Goal: Information Seeking & Learning: Find specific fact

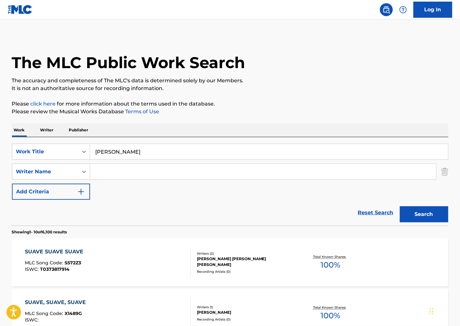
drag, startPoint x: 139, startPoint y: 154, endPoint x: -82, endPoint y: 145, distance: 221.6
click at [0, 145] on html "Accessibility Screen-Reader Guide, Feedback, and Issue Reporting | New window C…" at bounding box center [230, 163] width 460 height 326
paste input "Our Time Is Now"
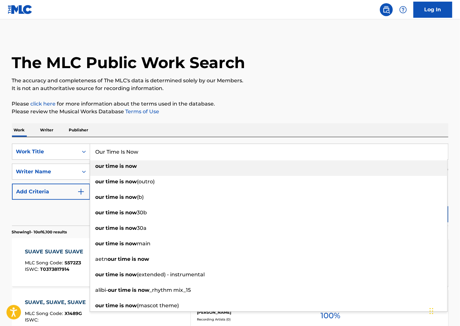
type input "Our Time Is Now"
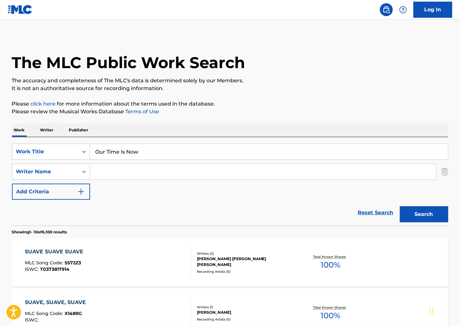
click at [269, 112] on p "Please review the Musical Works Database Terms of Use" at bounding box center [230, 112] width 436 height 8
drag, startPoint x: 177, startPoint y: 171, endPoint x: 260, endPoint y: 173, distance: 83.0
click at [177, 171] on input "Search Form" at bounding box center [263, 171] width 346 height 15
paste input "Garcia"
type input "Garcia"
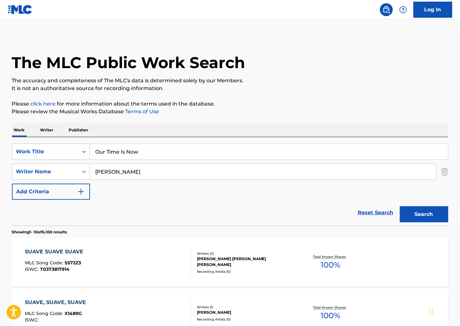
click at [413, 210] on button "Search" at bounding box center [424, 214] width 48 height 16
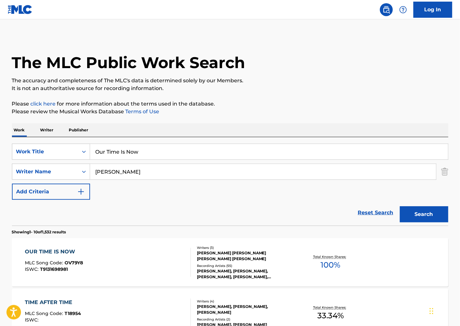
click at [149, 248] on div "OUR TIME IS NOW MLC Song Code : OV79Y8 ISWC : T9131698981" at bounding box center [108, 262] width 166 height 29
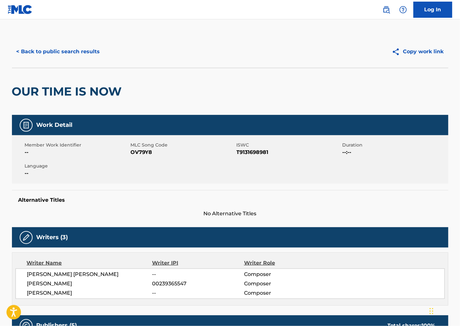
click at [140, 154] on span "OV79Y8" at bounding box center [183, 152] width 104 height 8
copy span "OV79Y8"
click at [262, 154] on span "T9131698981" at bounding box center [289, 152] width 104 height 8
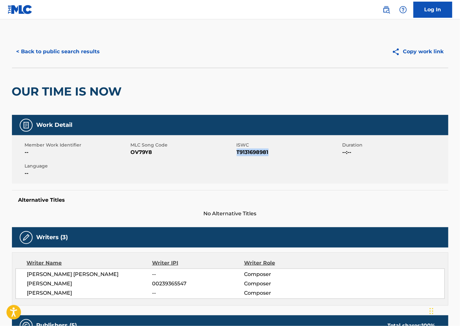
copy span "T9131698981"
drag, startPoint x: 263, startPoint y: 183, endPoint x: 239, endPoint y: 189, distance: 25.0
click at [264, 183] on div "Member Work Identifier -- MLC Song Code OV79Y8 ISWC T9131698981 Duration --:-- …" at bounding box center [230, 159] width 436 height 48
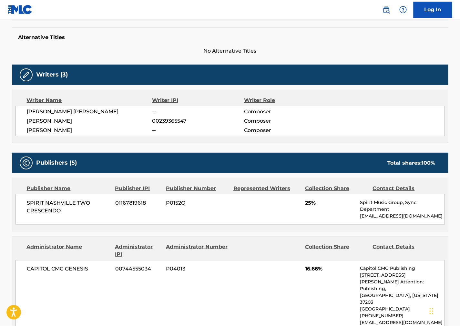
scroll to position [179, 0]
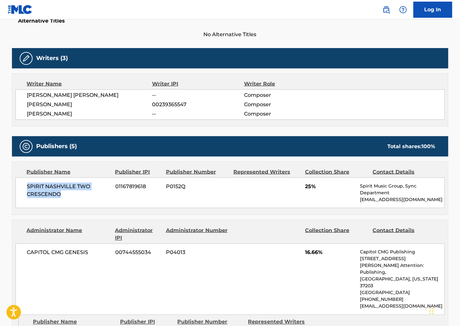
drag, startPoint x: 71, startPoint y: 195, endPoint x: 27, endPoint y: 183, distance: 45.2
click at [27, 183] on span "SPIRIT NASHVILLE TWO CRESCENDO" at bounding box center [69, 190] width 84 height 15
copy span "SPIRIT NASHVILLE TWO CRESCENDO"
drag, startPoint x: 287, startPoint y: 237, endPoint x: 276, endPoint y: 240, distance: 11.7
click at [288, 237] on div at bounding box center [266, 234] width 67 height 15
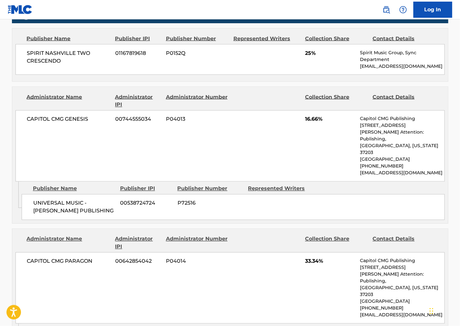
scroll to position [323, 0]
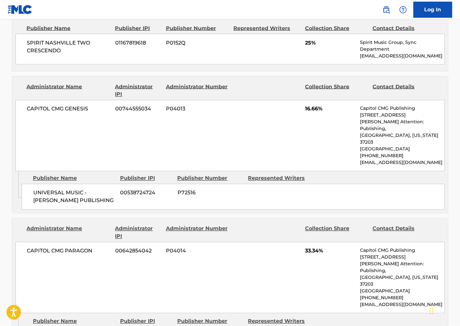
drag, startPoint x: 78, startPoint y: 207, endPoint x: 31, endPoint y: 188, distance: 50.4
click at [31, 188] on div "UNIVERSAL MUSIC - BRENTWOOD BENSON PUBLISHING 00538724724 P72516" at bounding box center [233, 197] width 423 height 26
copy span "UNIVERSAL MUSIC - BRENTWOOD BENSON PUBLISHING"
drag, startPoint x: 288, startPoint y: 204, endPoint x: 281, endPoint y: 204, distance: 7.1
click at [288, 204] on div "UNIVERSAL MUSIC - BRENTWOOD BENSON PUBLISHING 00538724724 P72516" at bounding box center [233, 197] width 423 height 26
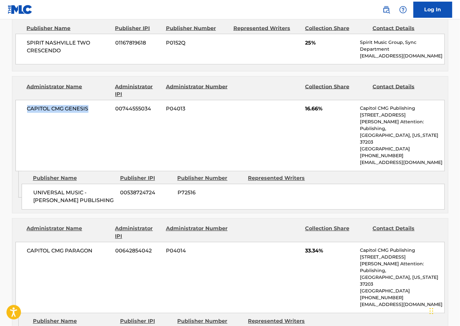
drag, startPoint x: 96, startPoint y: 108, endPoint x: 25, endPoint y: 112, distance: 70.5
click at [25, 112] on div "CAPITOL CMG GENESIS 00744555034 P04013 16.66% Capitol CMG Publishing 1234 Marti…" at bounding box center [229, 135] width 429 height 71
copy span "CAPITOL CMG GENESIS"
click at [305, 228] on div "Administrator Name Administrator IPI Administrator Number Collection Share Cont…" at bounding box center [229, 232] width 429 height 15
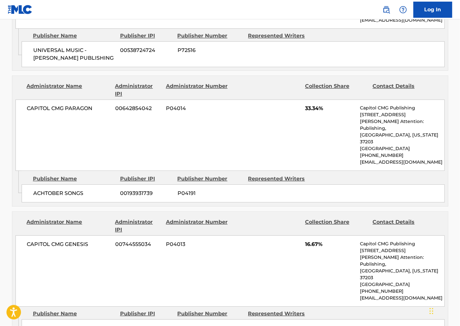
scroll to position [466, 0]
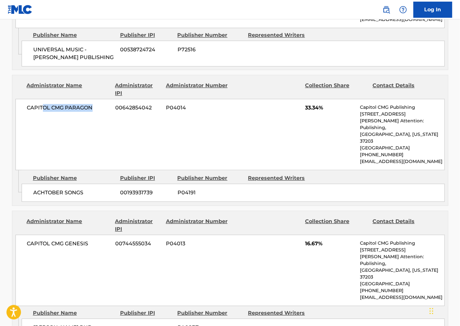
drag, startPoint x: 96, startPoint y: 112, endPoint x: 73, endPoint y: 140, distance: 36.3
click at [43, 111] on span "CAPITOL CMG PARAGON" at bounding box center [69, 108] width 84 height 8
drag, startPoint x: 104, startPoint y: 180, endPoint x: 98, endPoint y: 182, distance: 6.1
click at [104, 184] on div "ACHTOBER SONGS 00193931739 P04191" at bounding box center [233, 193] width 423 height 18
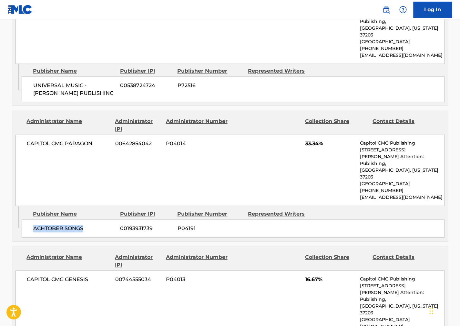
drag, startPoint x: 87, startPoint y: 224, endPoint x: 14, endPoint y: 220, distance: 73.0
click at [29, 224] on div "ACHTOBER SONGS 00193931739 P04191" at bounding box center [233, 228] width 423 height 18
copy span "ACHTOBER SONGS"
click at [324, 210] on div "Publisher Name Publisher IPI Publisher Number Represented Writers" at bounding box center [233, 214] width 423 height 8
drag, startPoint x: 99, startPoint y: 147, endPoint x: 21, endPoint y: 149, distance: 78.5
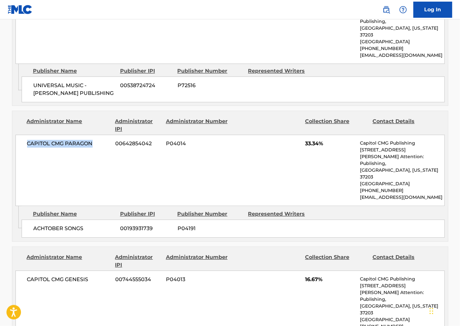
click at [21, 149] on div "CAPITOL CMG PARAGON 00642854042 P04014 33.34% Capitol CMG Publishing 1234 Marti…" at bounding box center [229, 170] width 429 height 71
copy span "CAPITOL CMG PARAGON"
drag, startPoint x: 318, startPoint y: 178, endPoint x: 290, endPoint y: 184, distance: 28.9
click at [317, 177] on div "CAPITOL CMG PARAGON 00642854042 P04014 33.34% Capitol CMG Publishing 1234 Marti…" at bounding box center [229, 170] width 429 height 71
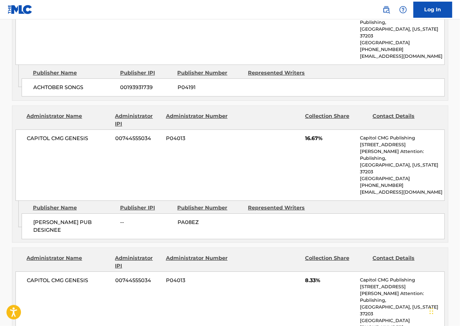
scroll to position [574, 0]
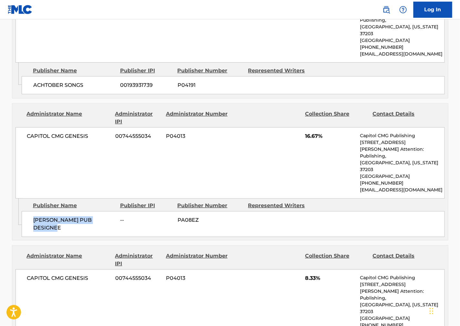
drag, startPoint x: 73, startPoint y: 222, endPoint x: 28, endPoint y: 209, distance: 47.3
click at [28, 211] on div "COLTON DIXON PUB DESIGNEE -- PA08EZ" at bounding box center [233, 224] width 423 height 26
copy span "COLTON DIXON PUB DESIGNEE"
click at [322, 172] on div "CAPITOL CMG GENESIS 00744555034 P04013 16.67% Capitol CMG Publishing 1234 Marti…" at bounding box center [229, 162] width 429 height 71
click at [82, 136] on div "CAPITOL CMG GENESIS 00744555034 P04013 16.67% Capitol CMG Publishing 1234 Marti…" at bounding box center [229, 162] width 429 height 71
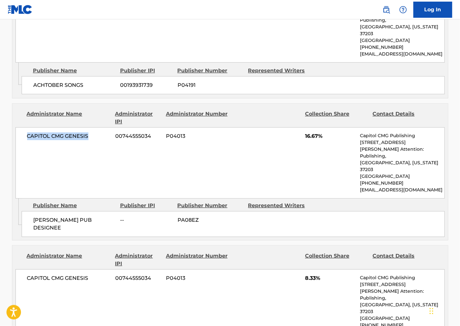
drag, startPoint x: 89, startPoint y: 130, endPoint x: 25, endPoint y: 133, distance: 64.3
click at [25, 133] on div "CAPITOL CMG GENESIS 00744555034 P04013 16.67% Capitol CMG Publishing 1234 Marti…" at bounding box center [229, 162] width 429 height 71
copy span "CAPITOL CMG GENESIS"
click at [258, 246] on div "Administrator Name Administrator IPI Administrator Number Collection Share Cont…" at bounding box center [230, 293] width 436 height 95
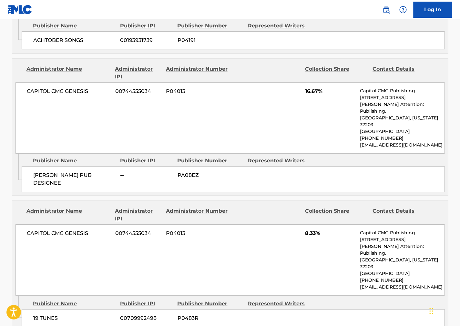
scroll to position [681, 0]
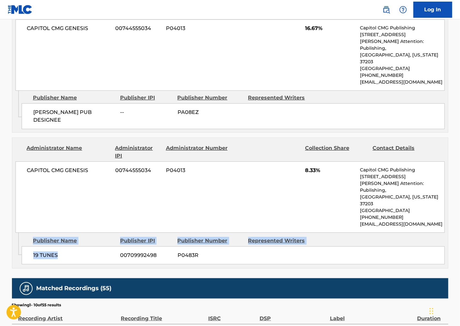
drag, startPoint x: 37, startPoint y: 238, endPoint x: 0, endPoint y: 228, distance: 38.4
copy div "Publisher Name Publisher IPI Publisher Number Represented Writers 19 TUNES"
click at [33, 251] on span "19 TUNES" at bounding box center [74, 255] width 82 height 8
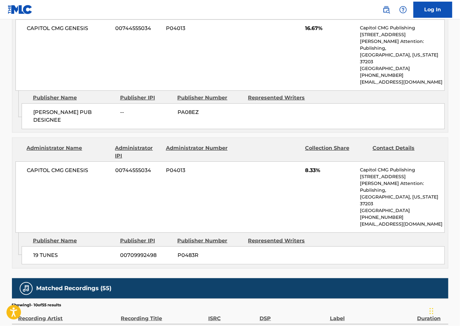
click at [33, 246] on div "19 TUNES 00709992498 P0483R" at bounding box center [233, 255] width 423 height 18
click at [38, 251] on span "19 TUNES" at bounding box center [74, 255] width 82 height 8
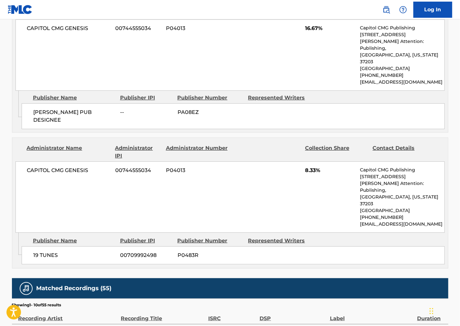
drag, startPoint x: 252, startPoint y: 182, endPoint x: 76, endPoint y: 144, distance: 179.7
click at [252, 182] on div "CAPITOL CMG GENESIS 00744555034 P04013 8.33% Capitol CMG Publishing 1234 Martin…" at bounding box center [229, 196] width 429 height 71
drag, startPoint x: 95, startPoint y: 160, endPoint x: 25, endPoint y: 165, distance: 69.9
click at [25, 165] on div "CAPITOL CMG GENESIS 00744555034 P04013 8.33% Capitol CMG Publishing 1234 Martin…" at bounding box center [229, 196] width 429 height 71
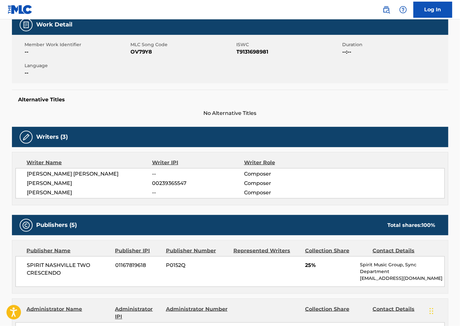
scroll to position [0, 0]
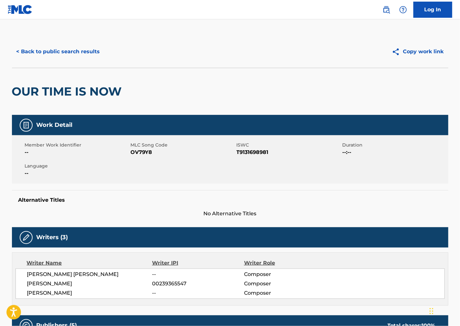
click at [76, 47] on button "< Back to public search results" at bounding box center [58, 52] width 93 height 16
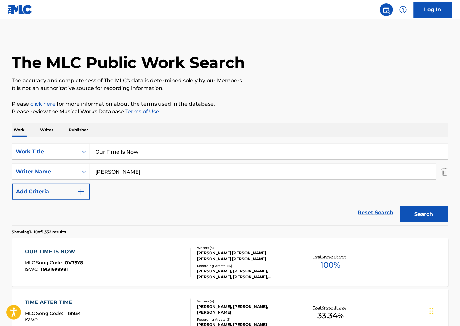
drag, startPoint x: 147, startPoint y: 149, endPoint x: 51, endPoint y: 144, distance: 96.6
click at [51, 144] on div "SearchWithCriteria446d0f84-e7a4-4f27-a001-ac9339c70e7e Work Title Our Time Is N…" at bounding box center [230, 152] width 436 height 16
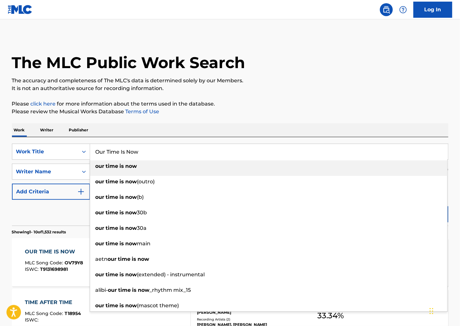
paste input "Berceuse Sfaradite"
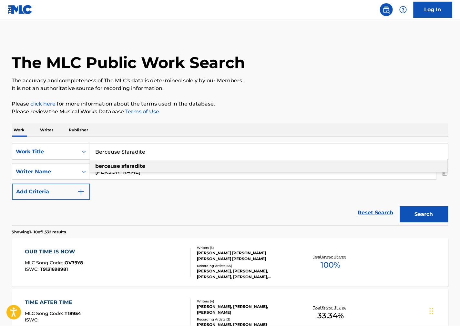
type input "Berceuse Sfaradite"
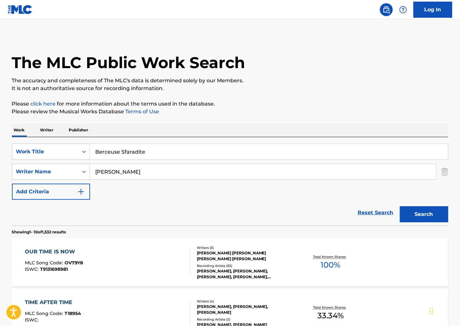
drag, startPoint x: 137, startPoint y: 167, endPoint x: 20, endPoint y: 158, distance: 117.2
click at [23, 158] on div "SearchWithCriteria446d0f84-e7a4-4f27-a001-ac9339c70e7e Work Title Berceuse Sfar…" at bounding box center [230, 172] width 436 height 56
paste input "Haim"
type input "Haim"
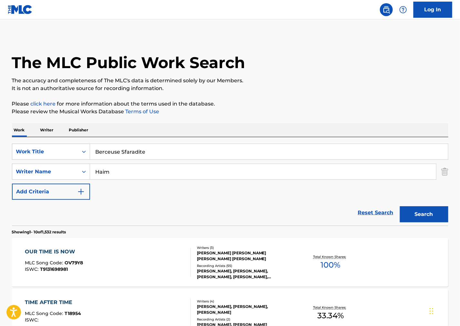
click at [421, 217] on button "Search" at bounding box center [424, 214] width 48 height 16
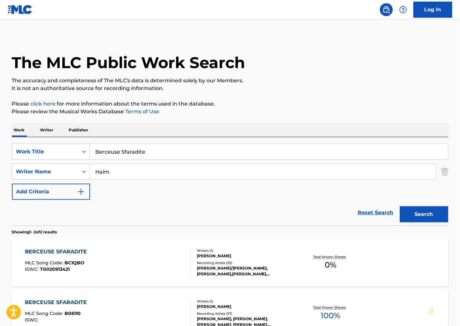
click at [155, 281] on div "BERCEUSE SFARADITE MLC Song Code : BC1QBO ISWC : T0020913421 Writers ( 1 ) PAUL…" at bounding box center [230, 262] width 436 height 48
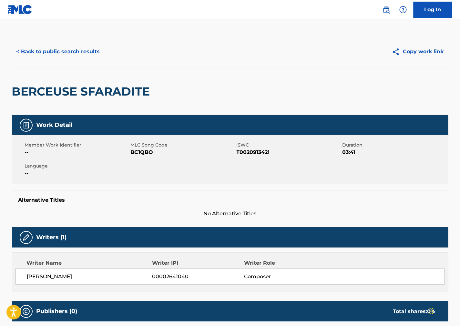
click at [145, 150] on span "BC1QBO" at bounding box center [183, 152] width 104 height 8
click at [259, 150] on span "T0020913421" at bounding box center [289, 152] width 104 height 8
click at [292, 184] on div "Work Detail Member Work Identifier -- MLC Song Code BC1QBO ISWC T0020913421 Dur…" at bounding box center [230, 166] width 436 height 103
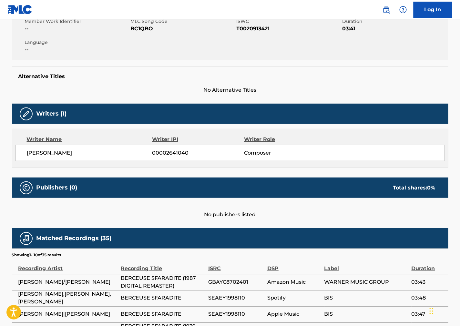
scroll to position [107, 0]
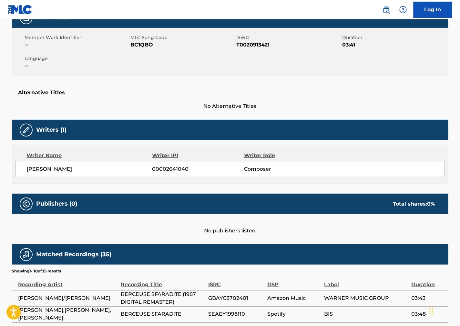
click at [269, 103] on span "No Alternative Titles" at bounding box center [230, 106] width 436 height 8
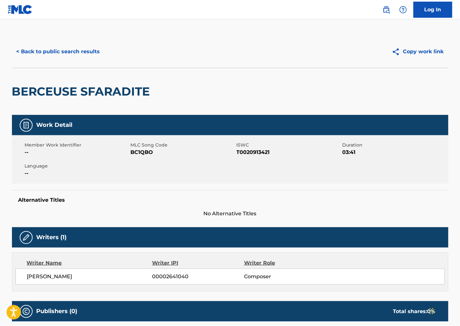
click at [69, 56] on button "< Back to public search results" at bounding box center [58, 52] width 93 height 16
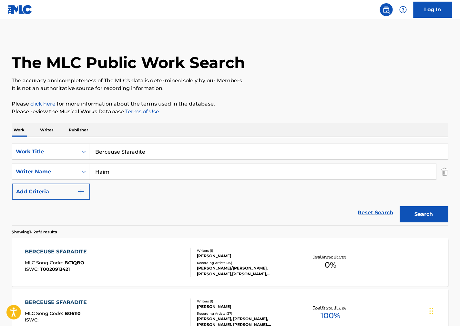
drag, startPoint x: 155, startPoint y: 148, endPoint x: 0, endPoint y: 169, distance: 156.3
click at [21, 164] on div "SearchWithCriteria446d0f84-e7a4-4f27-a001-ac9339c70e7e Work Title Berceuse Sfar…" at bounding box center [230, 172] width 436 height 56
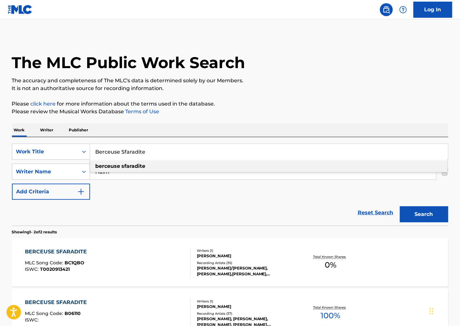
paste input "Chanson Palestinienn"
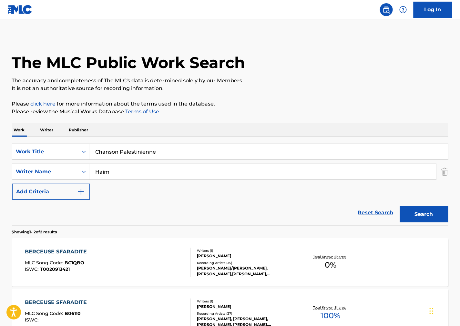
type input "Chanson Palestinienne"
click at [286, 120] on div "The MLC Public Work Search The accuracy and completeness of The MLC's data is d…" at bounding box center [230, 202] width 452 height 332
drag, startPoint x: 130, startPoint y: 177, endPoint x: 284, endPoint y: 204, distance: 156.4
click at [16, 176] on div "SearchWithCriteria73e6ac6b-7652-4ae3-be05-1d9fac7a2488 Writer Name Haim" at bounding box center [230, 172] width 436 height 16
paste input "Kirman"
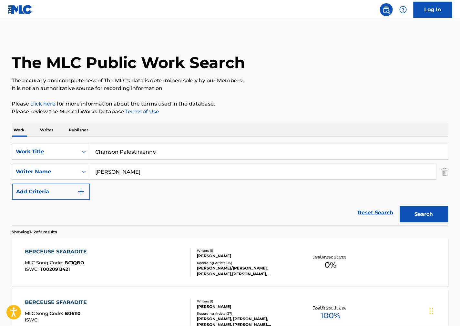
click at [427, 218] on button "Search" at bounding box center [424, 214] width 48 height 16
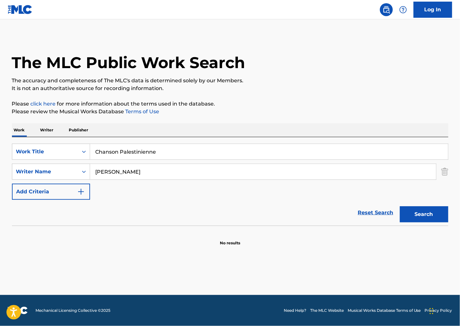
click at [315, 112] on p "Please review the Musical Works Database Terms of Use" at bounding box center [230, 112] width 436 height 8
drag, startPoint x: 146, startPoint y: 165, endPoint x: 43, endPoint y: 172, distance: 103.5
click at [43, 172] on div "SearchWithCriteria73e6ac6b-7652-4ae3-be05-1d9fac7a2488 Writer Name Kirman" at bounding box center [230, 172] width 436 height 16
paste input "Dushki"
type input "Dushkin"
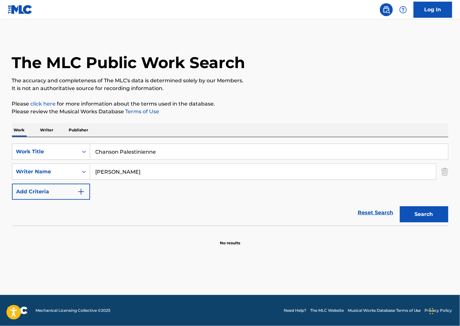
click at [430, 215] on button "Search" at bounding box center [424, 214] width 48 height 16
drag, startPoint x: 180, startPoint y: 153, endPoint x: -9, endPoint y: 156, distance: 189.2
click at [0, 156] on html "Accessibility Screen-Reader Guide, Feedback, and Issue Reporting | New window C…" at bounding box center [230, 163] width 460 height 326
paste input "Dance no. 4"
type input "Dance no. 4"
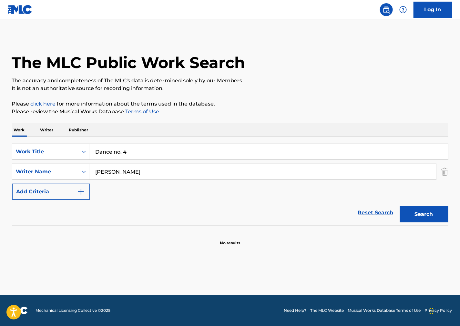
click at [309, 102] on p "Please click here for more information about the terms used in the database." at bounding box center [230, 104] width 436 height 8
drag, startPoint x: 138, startPoint y: 167, endPoint x: 18, endPoint y: 178, distance: 120.6
click at [18, 178] on div "SearchWithCriteria73e6ac6b-7652-4ae3-be05-1d9fac7a2488 Writer Name Dushkin" at bounding box center [230, 172] width 436 height 16
paste input "Krein"
type input "Krein"
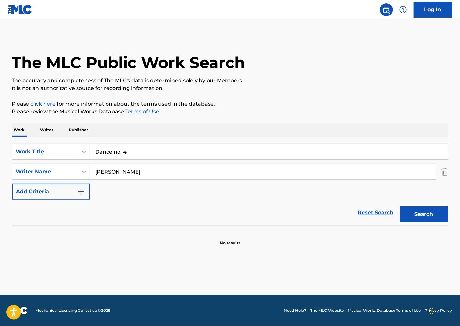
click at [416, 211] on button "Search" at bounding box center [424, 214] width 48 height 16
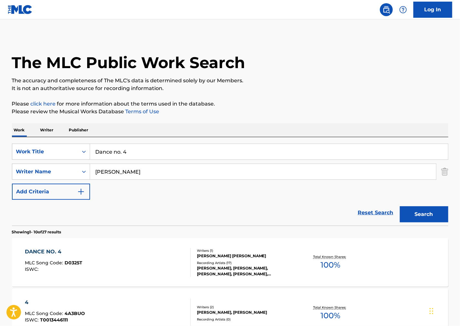
click at [140, 262] on div "DANCE NO. 4 MLC Song Code : D0325T ISWC :" at bounding box center [108, 262] width 166 height 29
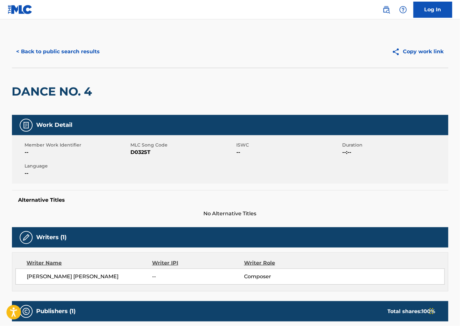
click at [145, 152] on span "D0325T" at bounding box center [183, 152] width 104 height 8
drag, startPoint x: 270, startPoint y: 183, endPoint x: 230, endPoint y: 177, distance: 40.2
click at [270, 183] on div "Member Work Identifier -- MLC Song Code D0325T ISWC -- Duration --:-- Language …" at bounding box center [230, 159] width 436 height 48
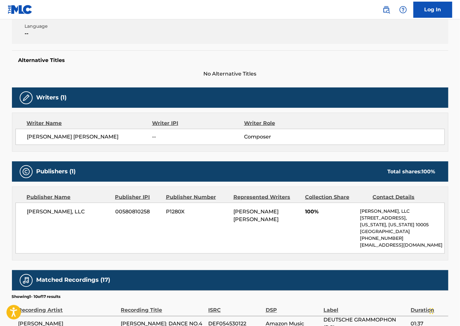
scroll to position [143, 0]
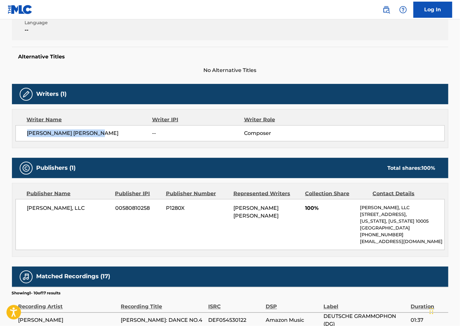
drag, startPoint x: 111, startPoint y: 130, endPoint x: 18, endPoint y: 136, distance: 92.8
click at [18, 136] on div "CHRISTIAN KREIN HEIFETZ -- Composer" at bounding box center [229, 133] width 429 height 16
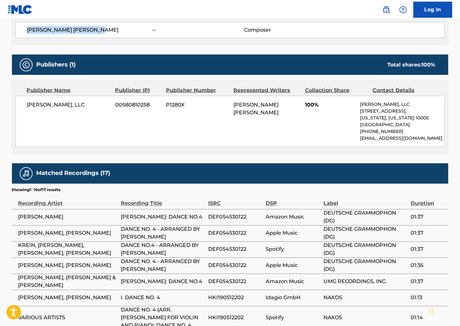
scroll to position [251, 0]
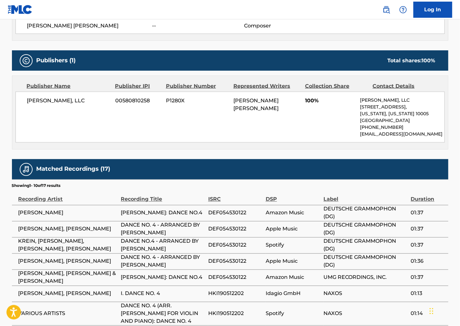
click at [298, 137] on div "CARL FISCHER, LLC 00580810258 P1280X CHRISTIAN KREIN HEIFETZ 100% Carl Fischer,…" at bounding box center [229, 117] width 429 height 51
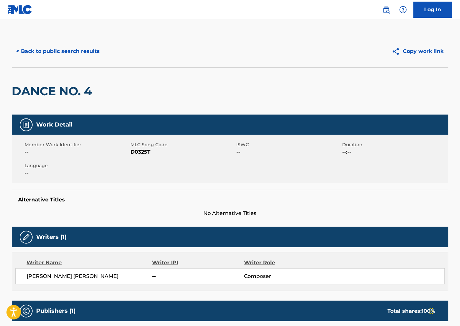
scroll to position [0, 0]
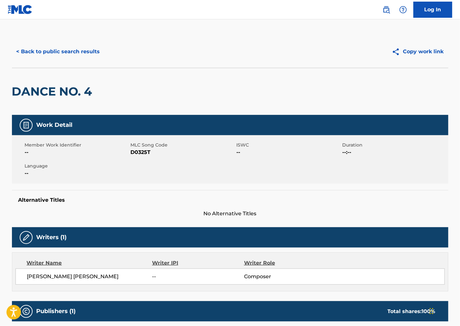
click at [146, 151] on span "D0325T" at bounding box center [183, 152] width 104 height 8
click at [266, 188] on div "Work Detail Member Work Identifier -- MLC Song Code D0325T ISWC -- Duration --:…" at bounding box center [230, 166] width 436 height 103
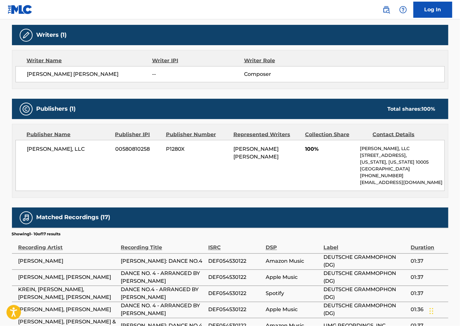
scroll to position [215, 0]
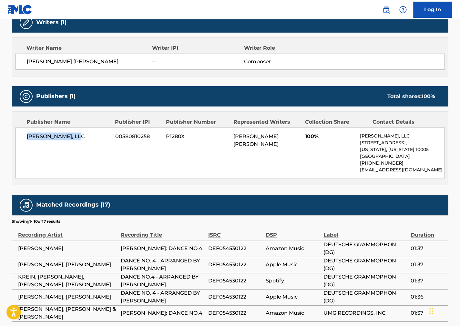
drag, startPoint x: 85, startPoint y: 137, endPoint x: 27, endPoint y: 139, distance: 58.4
click at [27, 139] on span "CARL FISCHER, LLC" at bounding box center [69, 137] width 84 height 8
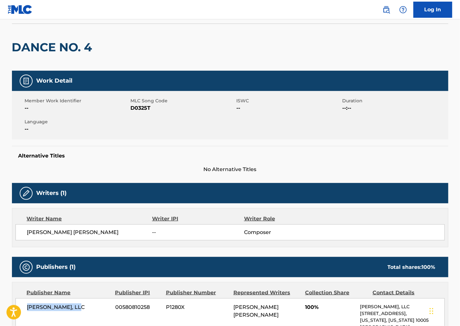
scroll to position [0, 0]
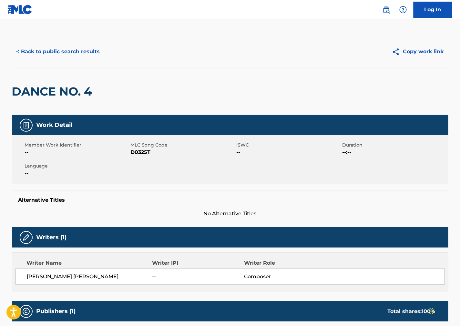
click at [77, 53] on button "< Back to public search results" at bounding box center [58, 52] width 93 height 16
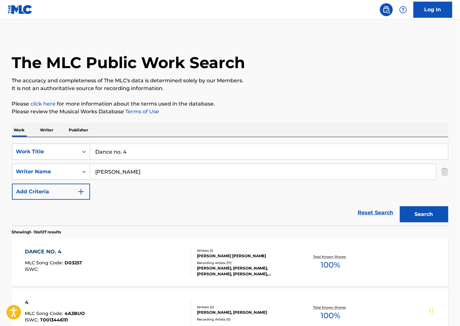
drag, startPoint x: 144, startPoint y: 154, endPoint x: -2, endPoint y: 153, distance: 145.2
click at [0, 153] on html "Accessibility Screen-Reader Guide, Feedback, and Issue Reporting | New window C…" at bounding box center [230, 163] width 460 height 326
paste input "Remembrances"
type input "Remembrances"
drag, startPoint x: 257, startPoint y: 105, endPoint x: 152, endPoint y: 177, distance: 126.5
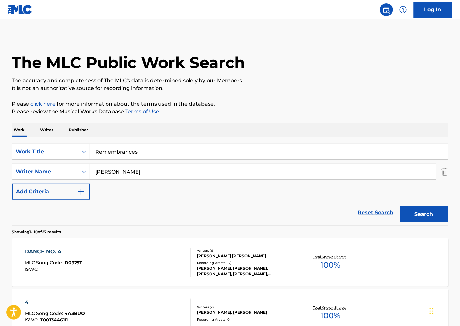
click at [257, 105] on p "Please click here for more information about the terms used in the database." at bounding box center [230, 104] width 436 height 8
drag, startPoint x: 107, startPoint y: 178, endPoint x: 81, endPoint y: 177, distance: 26.2
click at [76, 177] on div "SearchWithCriteria446d0f84-e7a4-4f27-a001-ac9339c70e7e Work Title Remembrances …" at bounding box center [230, 172] width 436 height 56
click at [122, 175] on input "Krein" at bounding box center [263, 171] width 346 height 15
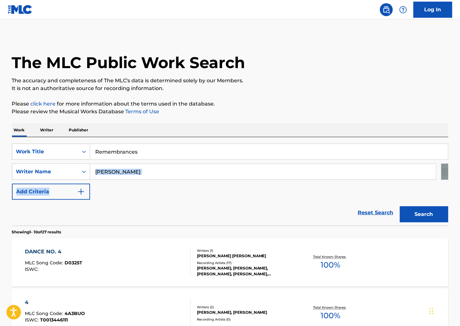
click at [122, 175] on input "Krein" at bounding box center [263, 171] width 346 height 15
click at [121, 172] on input "Krein" at bounding box center [263, 171] width 346 height 15
drag, startPoint x: 121, startPoint y: 172, endPoint x: 64, endPoint y: 170, distance: 57.2
click at [64, 170] on div "SearchWithCriteria73e6ac6b-7652-4ae3-be05-1d9fac7a2488 Writer Name Krein" at bounding box center [230, 172] width 436 height 16
paste input "Williams"
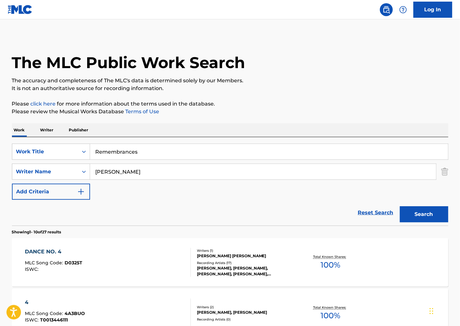
type input "Williams"
click at [433, 215] on button "Search" at bounding box center [424, 214] width 48 height 16
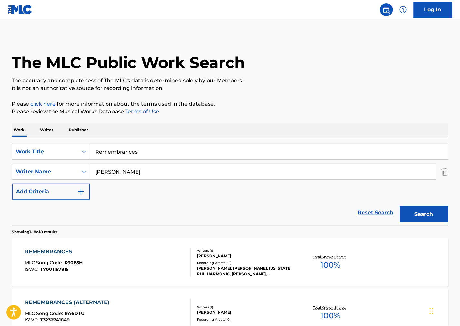
click at [126, 267] on div "REMEMBRANCES MLC Song Code : R3083H ISWC : T7001167815" at bounding box center [108, 262] width 166 height 29
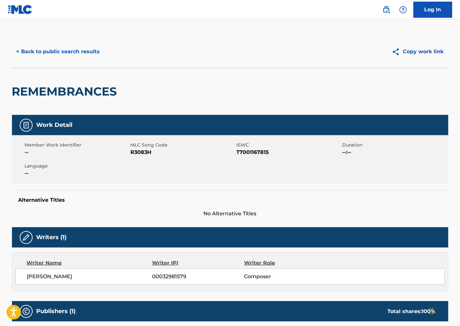
click at [144, 153] on span "R3083H" at bounding box center [183, 152] width 104 height 8
click at [254, 151] on span "T7001167815" at bounding box center [289, 152] width 104 height 8
click at [286, 153] on span "T7001167815" at bounding box center [289, 152] width 104 height 8
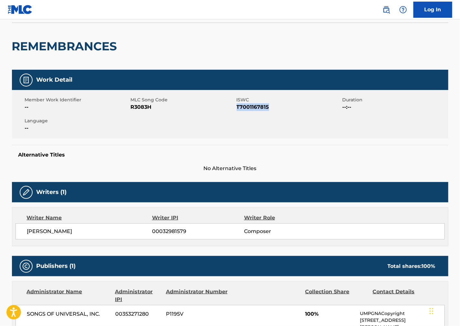
scroll to position [143, 0]
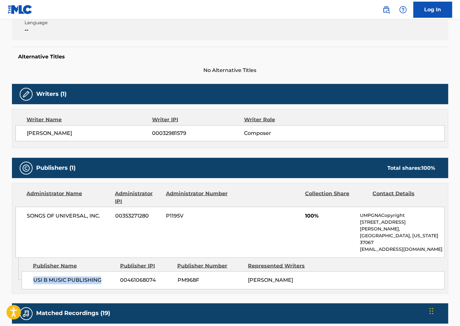
click at [33, 271] on div "USI B MUSIC PUBLISHING 00461068074 PM968F JOHN T WILLIAMS" at bounding box center [233, 280] width 423 height 18
click at [259, 227] on div "SONGS OF UNIVERSAL, INC. 00353271280 P1195V 100% UMPGNACopyright 1550 W. McEwen…" at bounding box center [229, 232] width 429 height 51
drag, startPoint x: 106, startPoint y: 219, endPoint x: 0, endPoint y: 221, distance: 105.6
click at [21, 222] on div "SONGS OF UNIVERSAL, INC. 00353271280 P1195V 100% UMPGNACopyright 1550 W. McEwen…" at bounding box center [229, 232] width 429 height 51
drag, startPoint x: 293, startPoint y: 79, endPoint x: 146, endPoint y: 0, distance: 166.5
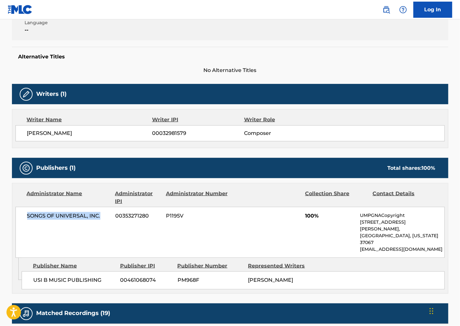
click at [293, 79] on div "Work Detail Member Work Identifier -- MLC Song Code R3083H ISWC T7001167815 Dur…" at bounding box center [230, 272] width 436 height 600
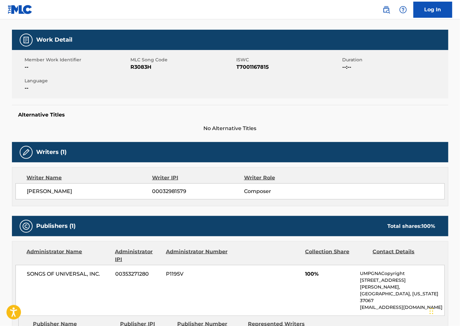
scroll to position [0, 0]
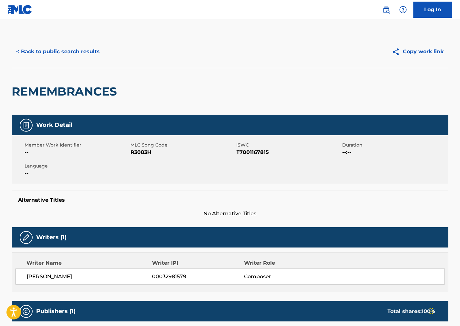
click at [54, 58] on button "< Back to public search results" at bounding box center [58, 52] width 93 height 16
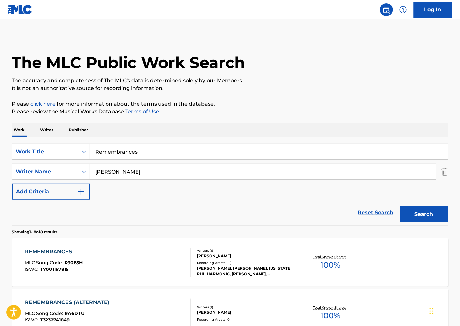
drag, startPoint x: 17, startPoint y: 149, endPoint x: 1, endPoint y: 147, distance: 16.5
paste input "Vs. Champion Lance"
type input "Vs. Champion Lance"
drag, startPoint x: 331, startPoint y: 94, endPoint x: 248, endPoint y: 112, distance: 85.2
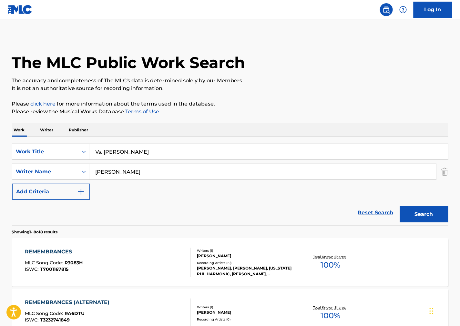
drag, startPoint x: 140, startPoint y: 169, endPoint x: 39, endPoint y: 170, distance: 101.0
click at [39, 170] on div "SearchWithCriteria73e6ac6b-7652-4ae3-be05-1d9fac7a2488 Writer Name Williams" at bounding box center [230, 172] width 436 height 16
click at [400, 206] on button "Search" at bounding box center [424, 214] width 48 height 16
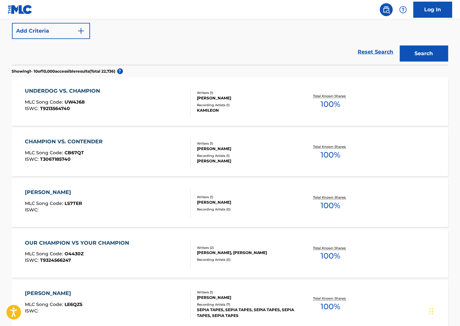
scroll to position [179, 0]
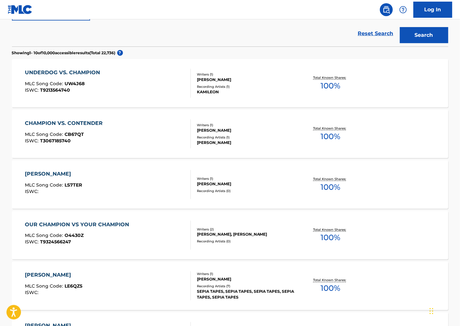
click at [288, 101] on div "UNDERDOG VS. CHAMPION MLC Song Code : UW4J68 ISWC : T9213564740 Writers ( 1 ) J…" at bounding box center [230, 83] width 436 height 48
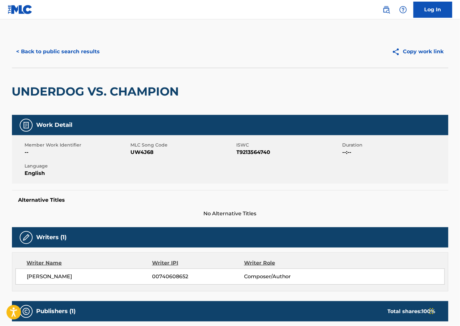
click at [43, 55] on button "< Back to public search results" at bounding box center [58, 52] width 93 height 16
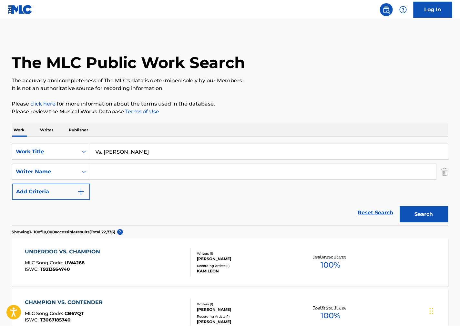
drag, startPoint x: 168, startPoint y: 148, endPoint x: 382, endPoint y: 133, distance: 214.3
click at [0, 133] on html "Accessibility Screen-Reader Guide, Feedback, and Issue Reporting | New window C…" at bounding box center [230, 163] width 460 height 326
paste input "Rival Theme"
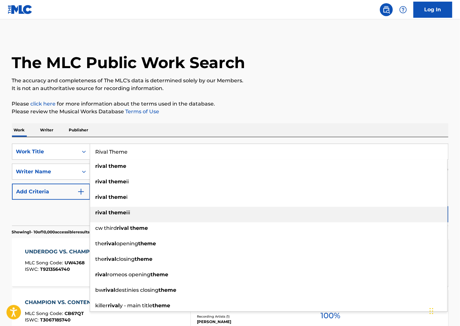
type input "Rival Theme"
click at [427, 113] on p "Please review the Musical Works Database Terms of Use" at bounding box center [230, 112] width 436 height 8
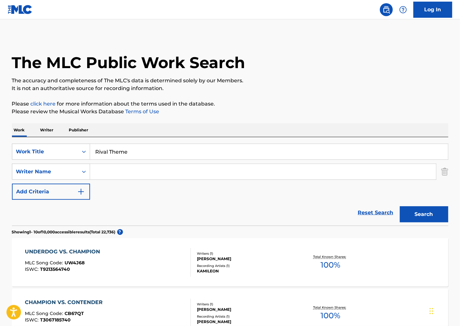
click at [431, 213] on button "Search" at bounding box center [424, 214] width 48 height 16
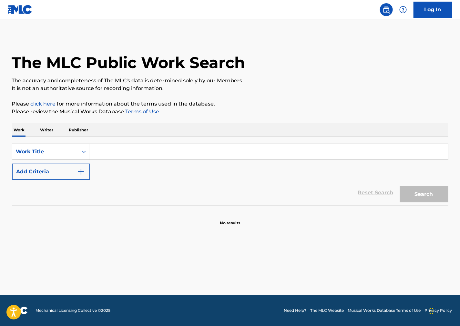
drag, startPoint x: 129, startPoint y: 154, endPoint x: 112, endPoint y: 158, distance: 18.0
click at [126, 154] on input "Search Form" at bounding box center [269, 151] width 358 height 15
paste input "Dona Olimpia"
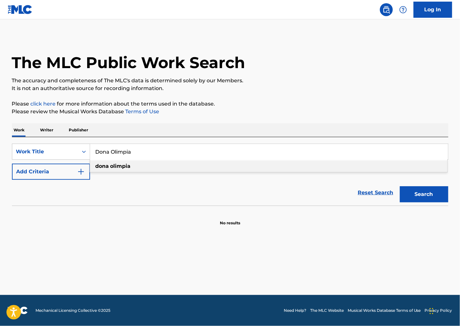
type input "Dona Olimpia"
click at [245, 94] on div "The MLC Public Work Search The accuracy and completeness of The MLC's data is d…" at bounding box center [230, 131] width 452 height 190
click at [66, 174] on button "Add Criteria" at bounding box center [51, 172] width 78 height 16
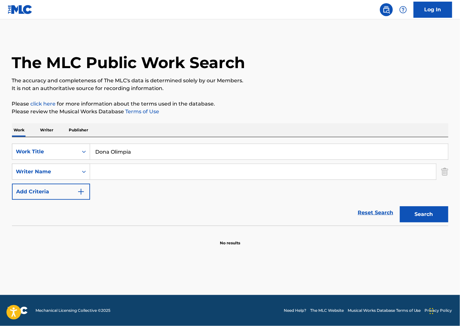
drag, startPoint x: 66, startPoint y: 174, endPoint x: 213, endPoint y: 176, distance: 146.9
click at [123, 179] on input "Search Form" at bounding box center [263, 171] width 346 height 15
paste input "[PERSON_NAME]"
click at [414, 216] on button "Search" at bounding box center [424, 214] width 48 height 16
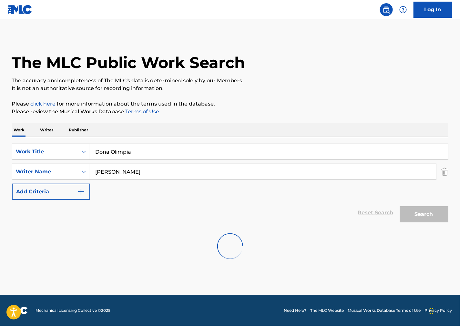
click at [301, 185] on div "SearchWithCriteria5ab3a3c7-f059-4a8d-a886-0ff1f81cc3c5 Work Title Dona Olimpia …" at bounding box center [230, 172] width 436 height 56
drag, startPoint x: 139, startPoint y: 177, endPoint x: 64, endPoint y: 169, distance: 76.2
click at [64, 169] on div "SearchWithCriteriaff663265-b742-48e1-b288-ba1e31b66f3e Writer Name [PERSON_NAME]" at bounding box center [230, 172] width 436 height 16
paste input "Bastos"
type input "Bastos"
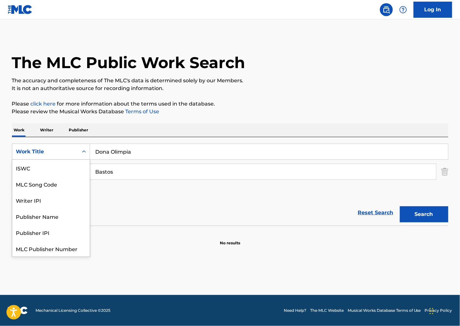
click at [54, 153] on div "Work Title" at bounding box center [45, 152] width 58 height 8
click at [59, 167] on div "ISWC" at bounding box center [50, 168] width 77 height 16
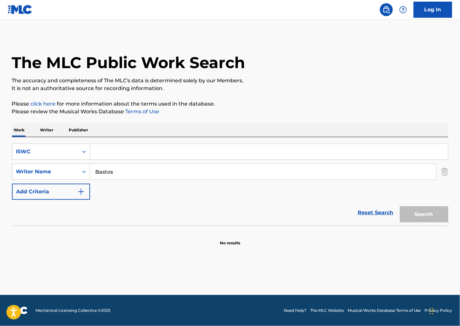
click at [137, 155] on input "Search Form" at bounding box center [269, 151] width 358 height 15
paste input "T0700455908"
type input "T0700455908"
drag, startPoint x: 111, startPoint y: 172, endPoint x: 68, endPoint y: 170, distance: 43.3
click at [69, 170] on div "SearchWithCriteriaff663265-b742-48e1-b288-ba1e31b66f3e Writer Name [PERSON_NAME]" at bounding box center [230, 172] width 436 height 16
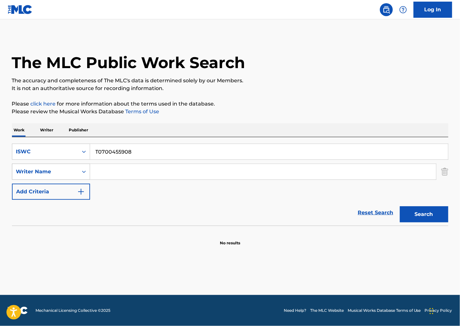
click at [400, 206] on button "Search" at bounding box center [424, 214] width 48 height 16
drag, startPoint x: 165, startPoint y: 156, endPoint x: 82, endPoint y: 162, distance: 83.2
click at [158, 156] on input "T0700455908" at bounding box center [269, 151] width 358 height 15
click at [64, 147] on div "ISWC" at bounding box center [45, 152] width 66 height 12
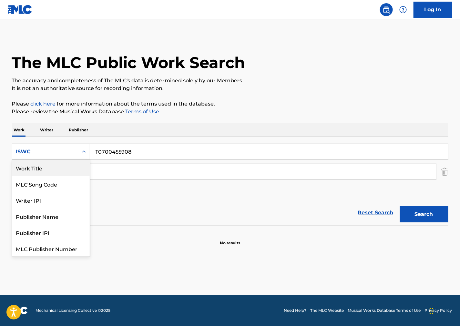
click at [54, 168] on div "Work Title" at bounding box center [50, 168] width 77 height 16
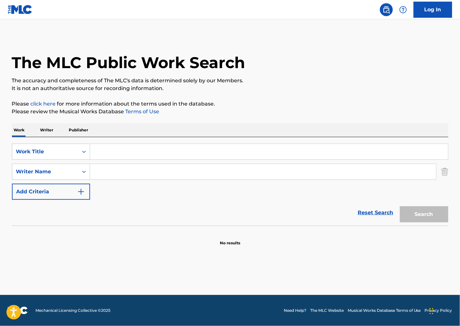
drag, startPoint x: 135, startPoint y: 152, endPoint x: 131, endPoint y: 152, distance: 3.9
click at [133, 152] on input "Search Form" at bounding box center [269, 151] width 358 height 15
paste input "Clube Da Esquina E"
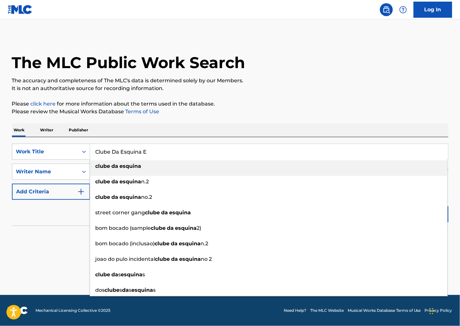
type input "Clube Da Esquina E"
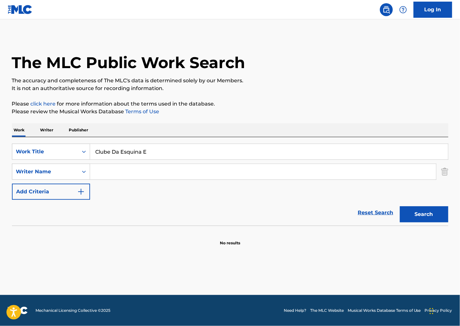
drag, startPoint x: 247, startPoint y: 108, endPoint x: 244, endPoint y: 110, distance: 3.3
click at [246, 109] on p "Please review the Musical Works Database Terms of Use" at bounding box center [230, 112] width 436 height 8
click at [122, 170] on input "Search Form" at bounding box center [263, 171] width 346 height 15
paste input "Nascimento"
type input "Nascimento"
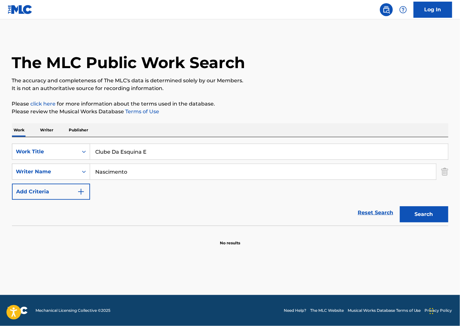
click at [413, 212] on button "Search" at bounding box center [424, 214] width 48 height 16
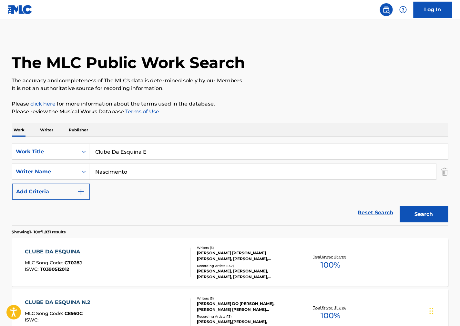
click at [152, 263] on div "CLUBE DA ESQUINA MLC Song Code : C7028J ISWC : T0390512012" at bounding box center [108, 262] width 166 height 29
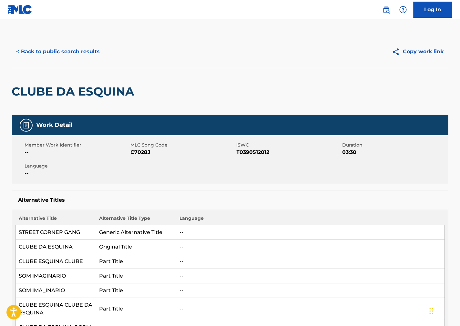
click at [143, 150] on span "C7028J" at bounding box center [183, 152] width 104 height 8
copy span "C7028J"
click at [255, 150] on span "T0390512012" at bounding box center [289, 152] width 104 height 8
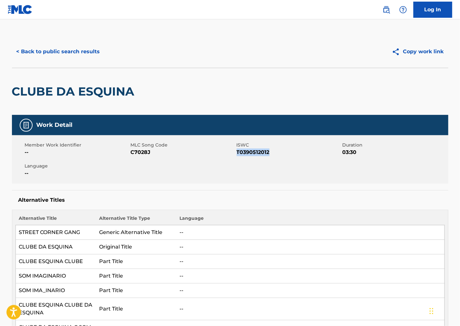
copy span "T0390512012"
click at [297, 201] on h5 "Alternative Titles" at bounding box center [229, 200] width 423 height 6
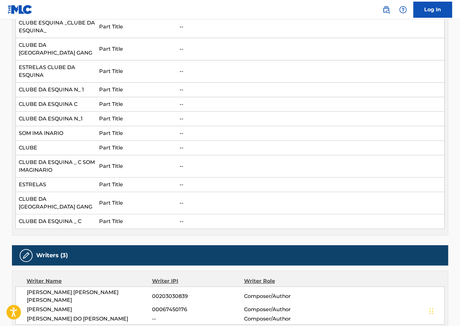
scroll to position [681, 0]
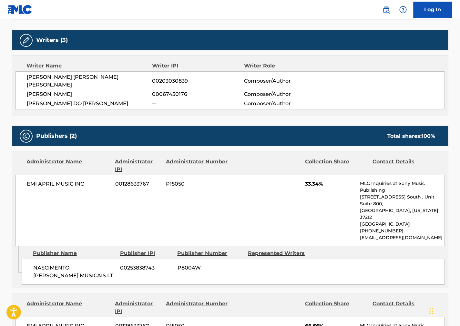
drag, startPoint x: 101, startPoint y: 87, endPoint x: 27, endPoint y: 83, distance: 74.0
click at [27, 83] on div "[PERSON_NAME] [PERSON_NAME] [PERSON_NAME] 00203030839 Composer/Author [PERSON_N…" at bounding box center [229, 90] width 429 height 38
copy span "[PERSON_NAME]"
click at [267, 184] on div "EMI APRIL MUSIC INC 00128633767 P15050 33.34% MLC Inquiries at Sony Music Publi…" at bounding box center [229, 210] width 429 height 71
drag, startPoint x: 112, startPoint y: 79, endPoint x: 18, endPoint y: 81, distance: 93.6
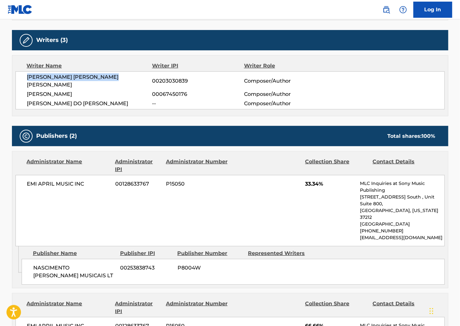
click at [18, 81] on div "[PERSON_NAME] [PERSON_NAME] [PERSON_NAME] 00203030839 Composer/Author [PERSON_N…" at bounding box center [229, 90] width 429 height 38
copy span "[PERSON_NAME] [PERSON_NAME] [PERSON_NAME]"
click at [260, 197] on div "EMI APRIL MUSIC INC 00128633767 P15050 33.34% MLC Inquiries at Sony Music Publi…" at bounding box center [229, 210] width 429 height 71
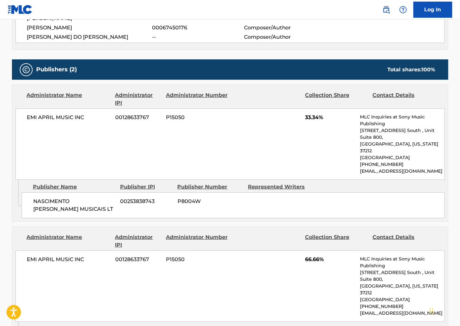
scroll to position [717, 0]
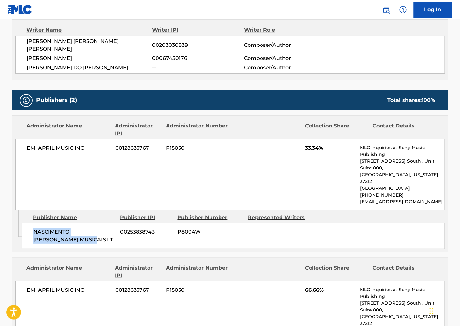
drag, startPoint x: 62, startPoint y: 218, endPoint x: 27, endPoint y: 214, distance: 35.1
click at [27, 223] on div "NASCIMENTO [PERSON_NAME] MUSICAIS LT 00253838743 P8004W" at bounding box center [233, 236] width 423 height 26
copy span "NASCIMENTO [PERSON_NAME] MUSICAIS LT"
click at [277, 230] on div "Admin Original Publisher Connecting Line Publisher Name Publisher IPI Publisher…" at bounding box center [230, 231] width 436 height 42
drag, startPoint x: 73, startPoint y: 146, endPoint x: 26, endPoint y: 146, distance: 46.8
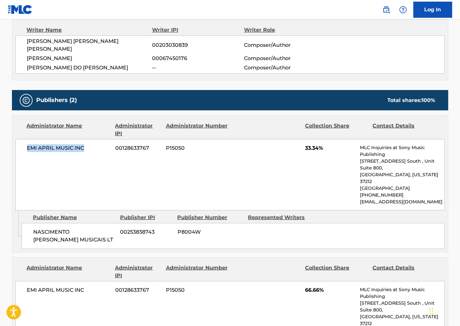
click at [26, 146] on div "EMI APRIL MUSIC INC 00128633767 P15050 33.34% MLC Inquiries at Sony Music Publi…" at bounding box center [229, 174] width 429 height 71
copy span "EMI APRIL MUSIC INC"
drag, startPoint x: 269, startPoint y: 205, endPoint x: 265, endPoint y: 207, distance: 4.0
click at [269, 223] on div "NASCIMENTO [PERSON_NAME] MUSICAIS LT 00253838743 P8004W" at bounding box center [233, 236] width 423 height 26
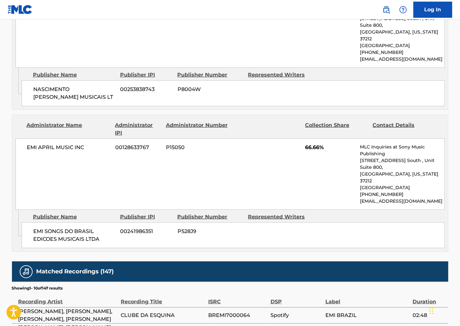
scroll to position [861, 0]
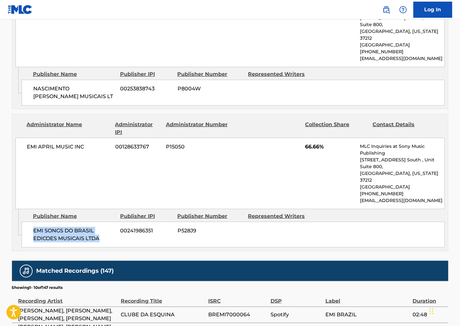
drag, startPoint x: 109, startPoint y: 208, endPoint x: 30, endPoint y: 199, distance: 79.3
click at [30, 222] on div "EMI SONGS DO BRASIL EDICOES MUSICAIS LTDA 00241986351 P528J9" at bounding box center [233, 235] width 423 height 26
copy span "EMI SONGS DO BRASIL EDICOES MUSICAIS LTDA"
drag, startPoint x: 314, startPoint y: 133, endPoint x: 310, endPoint y: 134, distance: 4.5
click at [314, 138] on div "EMI APRIL MUSIC INC 00128633767 P15050 66.66% MLC Inquiries at Sony Music Publi…" at bounding box center [229, 173] width 429 height 71
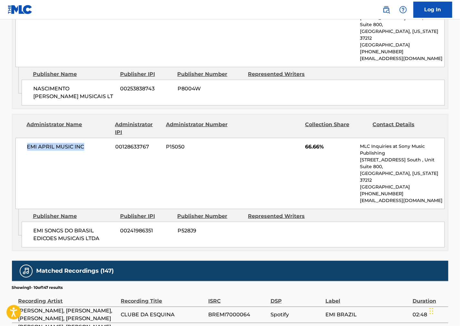
drag, startPoint x: 95, startPoint y: 121, endPoint x: 25, endPoint y: 130, distance: 70.6
click at [26, 138] on div "EMI APRIL MUSIC INC 00128633767 P15050 66.66% MLC Inquiries at Sony Music Publi…" at bounding box center [229, 173] width 429 height 71
copy span "EMI APRIL MUSIC INC"
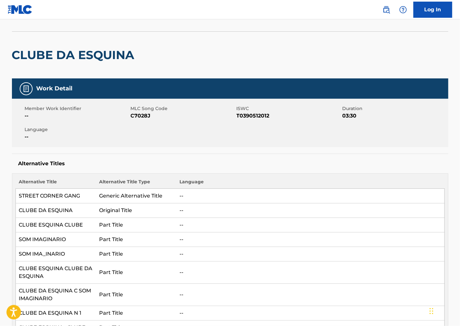
scroll to position [0, 0]
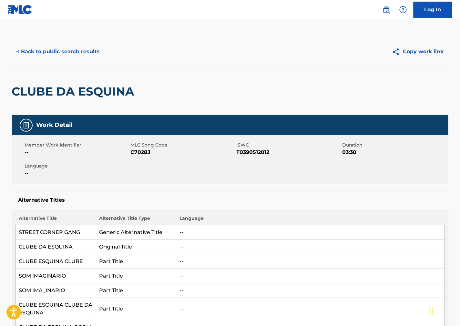
click at [86, 48] on button "< Back to public search results" at bounding box center [58, 52] width 93 height 16
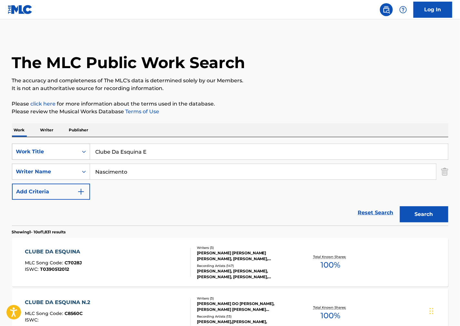
drag, startPoint x: 97, startPoint y: 149, endPoint x: 25, endPoint y: 150, distance: 72.3
click at [32, 150] on div "SearchWithCriteria72dff02f-364e-41d9-ad0a-78fac01ab41a Work Title Clube Da Esqu…" at bounding box center [230, 152] width 436 height 16
paste input "eu de Brasilia"
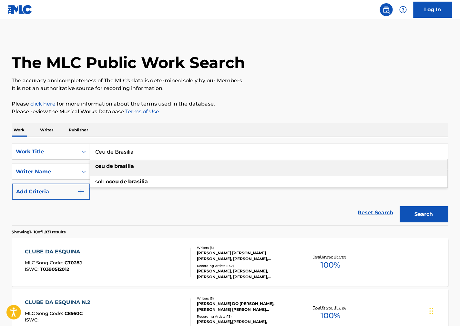
type input "Ceu de Brasilia"
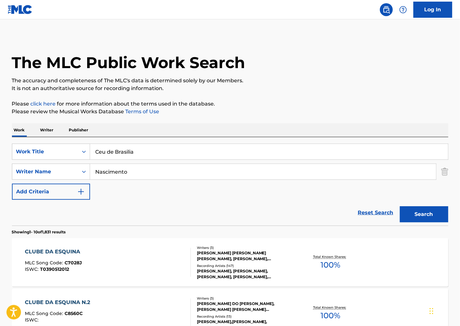
click at [321, 91] on p "It is not an authoritative source for recording information." at bounding box center [230, 89] width 436 height 8
drag, startPoint x: 33, startPoint y: 170, endPoint x: 128, endPoint y: 196, distance: 98.5
click at [31, 170] on div "SearchWithCriteriaff663265-b742-48e1-b288-ba1e31b66f3e Writer Name [PERSON_NAME]" at bounding box center [230, 172] width 436 height 16
paste input "[PERSON_NAME]"
type input "[PERSON_NAME]"
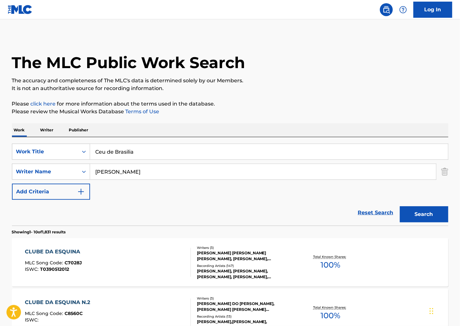
click at [415, 208] on button "Search" at bounding box center [424, 214] width 48 height 16
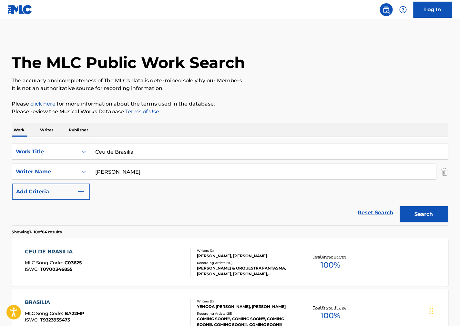
click at [134, 264] on div "CEU DE BRASILIA MLC Song Code : C03625 ISWC : T0700346855" at bounding box center [108, 262] width 166 height 29
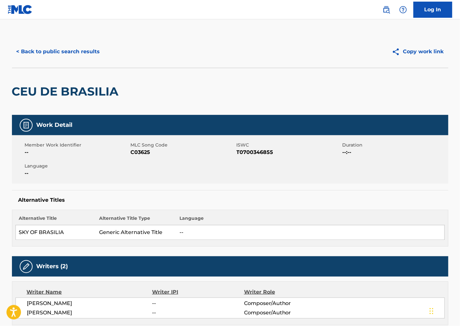
click at [142, 149] on span "C03625" at bounding box center [183, 152] width 104 height 8
copy span "C03625"
click at [250, 153] on span "T0700346855" at bounding box center [289, 152] width 104 height 8
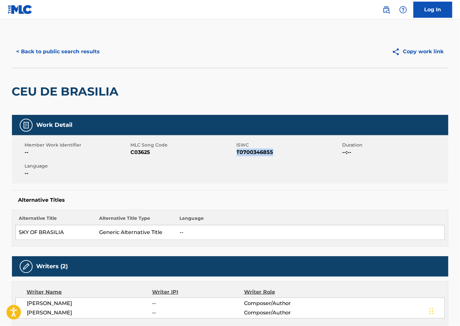
copy span "T0700346855"
click at [321, 204] on div "Alternative Titles Alternative Title Alternative Title Type Language SKY OF BRA…" at bounding box center [230, 218] width 436 height 56
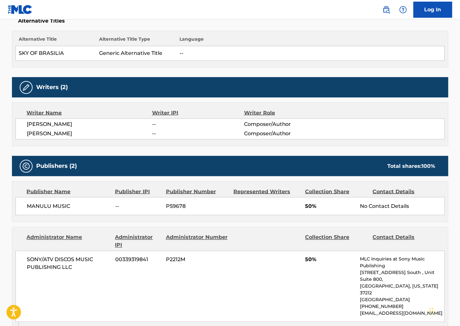
scroll to position [215, 0]
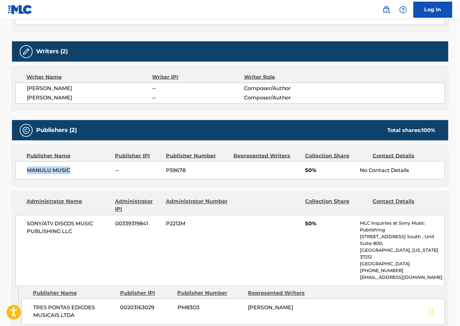
drag, startPoint x: 78, startPoint y: 172, endPoint x: 24, endPoint y: 172, distance: 54.2
click at [24, 172] on div "MANULU MUSIC -- P59678 50% No Contact Details" at bounding box center [229, 170] width 429 height 18
click at [314, 218] on div "SONY/ATV DISCOS MUSIC PUBLISHING LLC 00339319841 P2212M 50% MLC Inquiries at So…" at bounding box center [229, 250] width 429 height 71
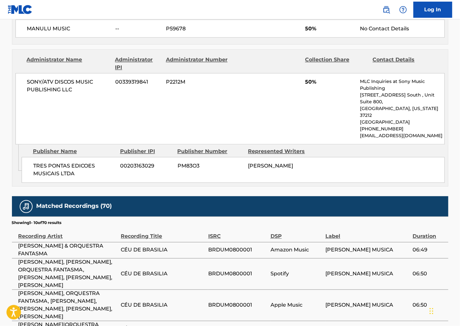
scroll to position [359, 0]
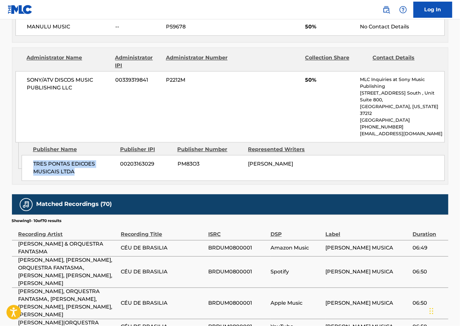
drag, startPoint x: 88, startPoint y: 161, endPoint x: 31, endPoint y: 152, distance: 57.5
click at [31, 155] on div "TRES PONTAS EDICOES MUSICAIS LTDA 00203163029 PM83O3 [PERSON_NAME]" at bounding box center [233, 168] width 423 height 26
click at [278, 78] on div "SONY/ATV DISCOS MUSIC PUBLISHING LLC 00339319841 P2212M 50% MLC Inquiries at So…" at bounding box center [229, 106] width 429 height 71
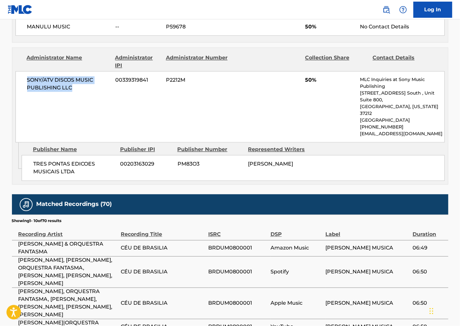
drag, startPoint x: 85, startPoint y: 93, endPoint x: 23, endPoint y: 79, distance: 62.9
click at [23, 79] on div "SONY/ATV DISCOS MUSIC PUBLISHING LLC 00339319841 P2212M 50% MLC Inquiries at So…" at bounding box center [229, 106] width 429 height 71
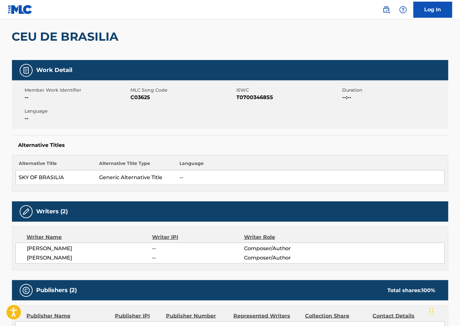
scroll to position [0, 0]
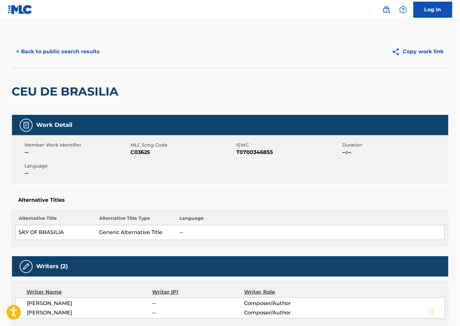
click at [87, 53] on button "< Back to public search results" at bounding box center [58, 52] width 93 height 16
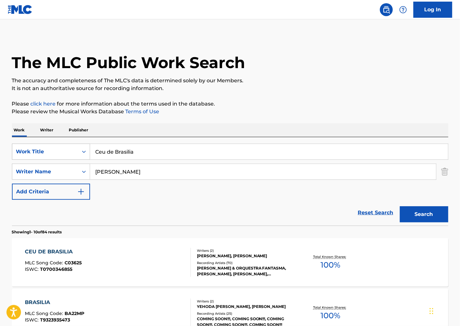
drag, startPoint x: 148, startPoint y: 153, endPoint x: 56, endPoint y: 157, distance: 91.1
click at [47, 153] on div "SearchWithCriteria72dff02f-364e-41d9-ad0a-78fac01ab41a Work Title Ceu de [GEOGR…" at bounding box center [230, 152] width 436 height 16
paste input "lube Da Esquina Nº 2"
drag, startPoint x: 166, startPoint y: 155, endPoint x: 144, endPoint y: 154, distance: 22.0
click at [144, 154] on input "Clube Da Esquina Nº 2" at bounding box center [269, 151] width 358 height 15
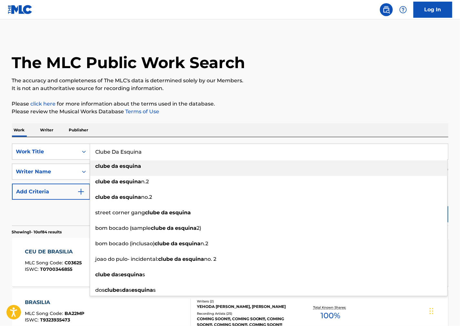
type input "Clube Da Esquina"
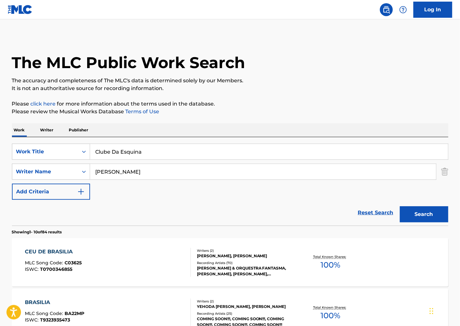
drag, startPoint x: 312, startPoint y: 91, endPoint x: 302, endPoint y: 93, distance: 9.8
click at [311, 91] on p "It is not an authoritative source for recording information." at bounding box center [230, 89] width 436 height 8
drag, startPoint x: 141, startPoint y: 178, endPoint x: 0, endPoint y: 179, distance: 141.1
paste input "Nascimento"
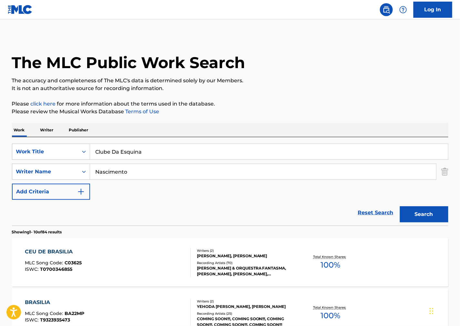
type input "Nascimento"
drag, startPoint x: 416, startPoint y: 215, endPoint x: 398, endPoint y: 210, distance: 18.3
click at [416, 215] on button "Search" at bounding box center [424, 214] width 48 height 16
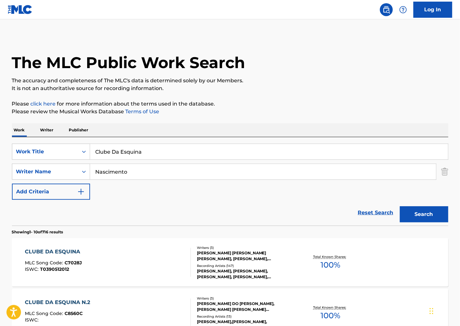
click at [149, 260] on div "CLUBE DA ESQUINA MLC Song Code : C7028J ISWC : T0390512012" at bounding box center [108, 262] width 166 height 29
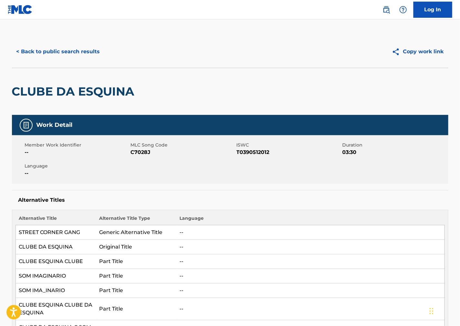
click at [70, 53] on button "< Back to public search results" at bounding box center [58, 52] width 93 height 16
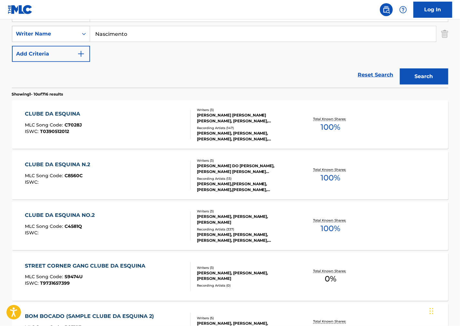
scroll to position [143, 0]
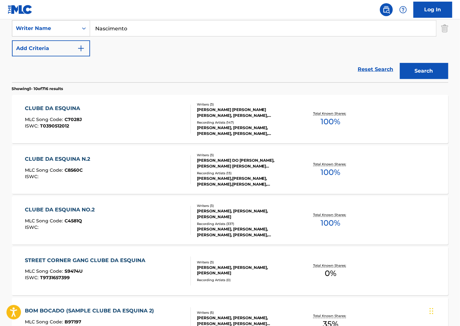
click at [133, 215] on div "CLUBE DA ESQUINA NO.2 MLC Song Code : C4581Q ISWC :" at bounding box center [108, 220] width 166 height 29
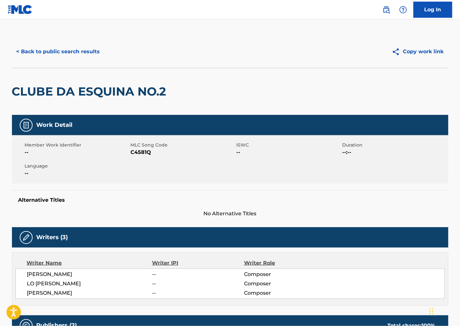
click at [137, 151] on span "C4581Q" at bounding box center [183, 152] width 104 height 8
drag, startPoint x: 338, startPoint y: 204, endPoint x: 311, endPoint y: 212, distance: 28.3
click at [336, 205] on div "Alternative Titles No Alternative Titles" at bounding box center [230, 203] width 436 height 27
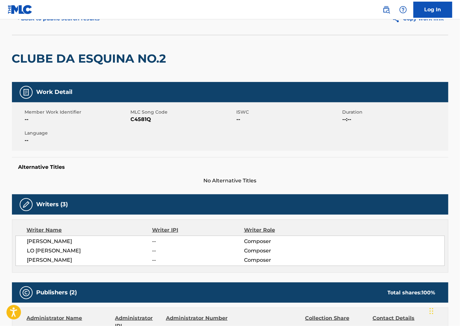
scroll to position [72, 0]
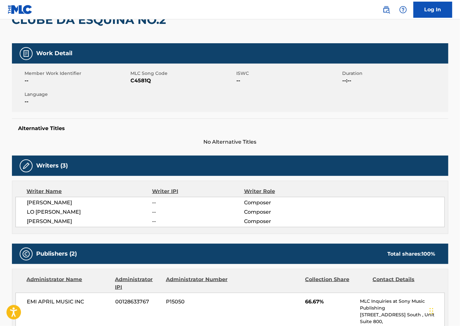
click at [367, 215] on div "[PERSON_NAME] -- Composer" at bounding box center [235, 212] width 417 height 8
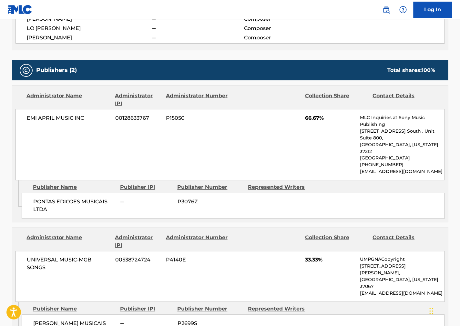
scroll to position [287, 0]
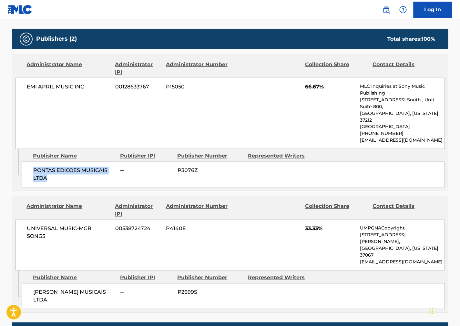
drag, startPoint x: 36, startPoint y: 161, endPoint x: 31, endPoint y: 158, distance: 5.9
click at [31, 162] on div "PONTAS EDICOES MUSICAIS LTDA -- P3076Z" at bounding box center [233, 175] width 423 height 26
click at [298, 229] on div "UNIVERSAL MUSIC-MGB SONGS 00538724724 P4140E 33.33% UMPGNACopyright [STREET_ADD…" at bounding box center [229, 245] width 429 height 51
drag, startPoint x: 83, startPoint y: 85, endPoint x: 21, endPoint y: 92, distance: 61.7
click at [21, 92] on div "EMI APRIL MUSIC INC 00128633767 P15050 66.67% MLC Inquiries at Sony Music Publi…" at bounding box center [229, 113] width 429 height 71
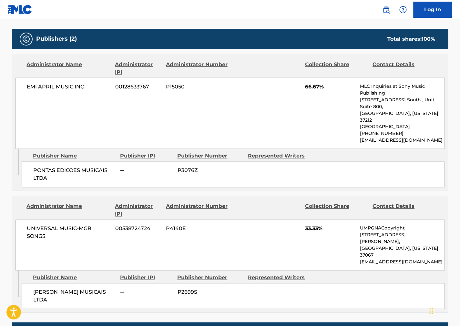
click at [294, 283] on div "[PERSON_NAME] MUSICAIS LTDA -- P2699S" at bounding box center [233, 296] width 423 height 26
drag, startPoint x: 54, startPoint y: 274, endPoint x: 35, endPoint y: 263, distance: 22.5
click at [35, 289] on span "[PERSON_NAME] MUSICAIS LTDA" at bounding box center [74, 296] width 82 height 15
drag, startPoint x: 334, startPoint y: 278, endPoint x: 278, endPoint y: 270, distance: 56.7
click at [334, 283] on div "[PERSON_NAME] MUSICAIS LTDA -- P2699S" at bounding box center [233, 296] width 423 height 26
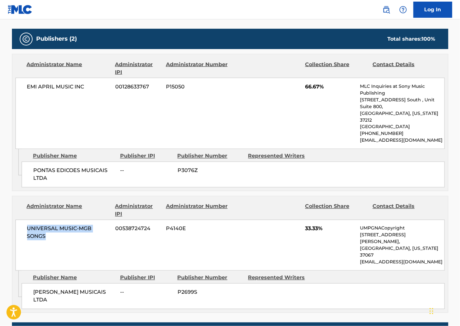
drag, startPoint x: 51, startPoint y: 228, endPoint x: 19, endPoint y: 215, distance: 34.6
click at [19, 220] on div "UNIVERSAL MUSIC-MGB SONGS 00538724724 P4140E 33.33% UMPGNACopyright [STREET_ADD…" at bounding box center [229, 245] width 429 height 51
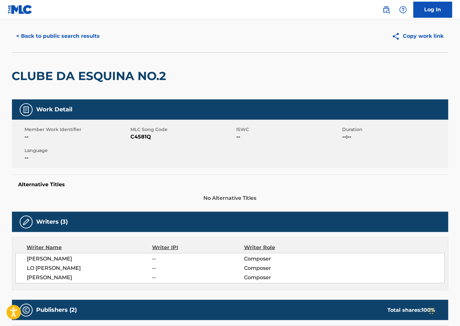
scroll to position [0, 0]
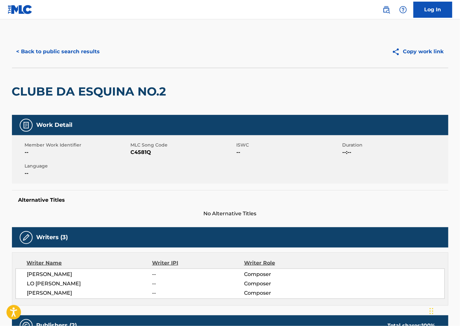
click at [99, 46] on button "< Back to public search results" at bounding box center [58, 52] width 93 height 16
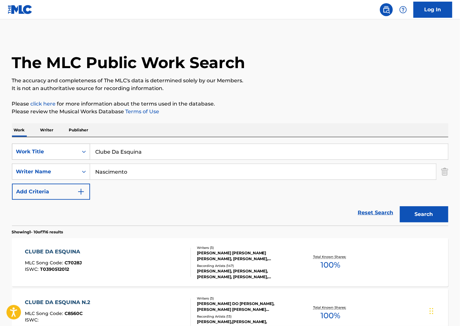
drag, startPoint x: 126, startPoint y: 157, endPoint x: 26, endPoint y: 156, distance: 100.4
click at [27, 156] on div "SearchWithCriteria72dff02f-364e-41d9-ad0a-78fac01ab41a Work Title Clube Da Esqu…" at bounding box center [230, 152] width 436 height 16
paste input "[PERSON_NAME], O Audaz"
type input "[PERSON_NAME], O Audaz"
drag, startPoint x: 340, startPoint y: 86, endPoint x: 295, endPoint y: 114, distance: 53.0
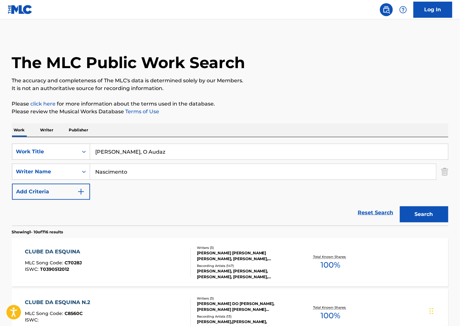
click at [339, 86] on p "It is not an authoritative source for recording information." at bounding box center [230, 89] width 436 height 8
drag, startPoint x: 140, startPoint y: 176, endPoint x: 9, endPoint y: 169, distance: 131.2
paste input "[PERSON_NAME]"
type input "[PERSON_NAME]"
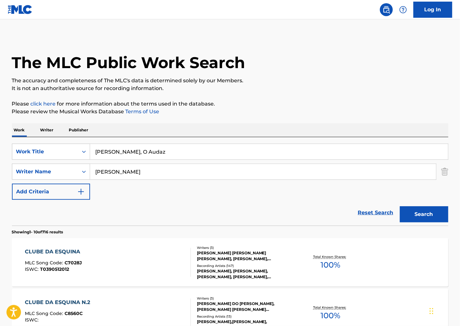
click at [430, 220] on button "Search" at bounding box center [424, 214] width 48 height 16
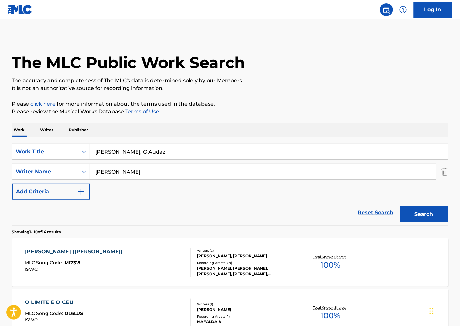
click at [158, 262] on div "[PERSON_NAME] ([PERSON_NAME]) MLC Song Code : M17318 ISWC :" at bounding box center [108, 262] width 166 height 29
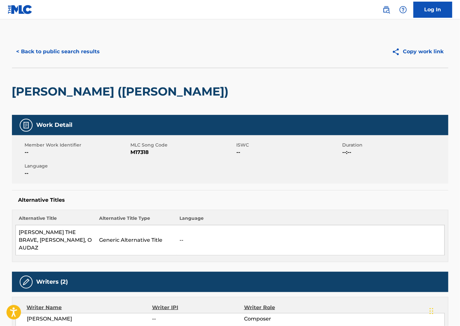
click at [146, 152] on span "M17318" at bounding box center [183, 152] width 104 height 8
click at [353, 183] on div "Member Work Identifier -- MLC Song Code M17318 ISWC -- Duration --:-- Language …" at bounding box center [230, 159] width 436 height 48
drag, startPoint x: 278, startPoint y: 91, endPoint x: 15, endPoint y: 95, distance: 263.1
click at [15, 95] on div "[PERSON_NAME] ([PERSON_NAME])" at bounding box center [230, 91] width 436 height 47
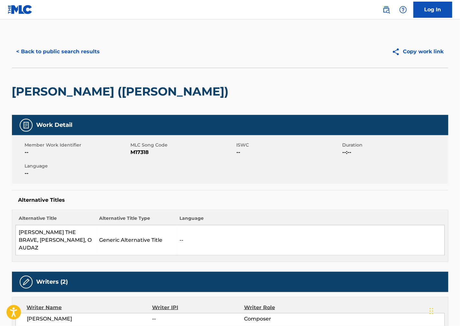
click at [364, 202] on h5 "Alternative Titles" at bounding box center [229, 200] width 423 height 6
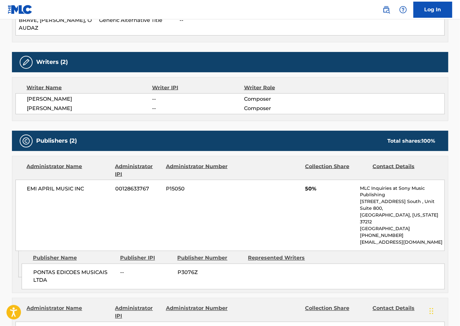
scroll to position [287, 0]
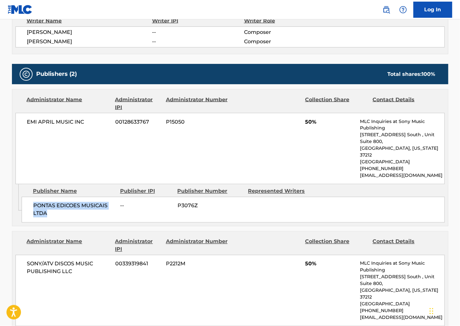
drag, startPoint x: 55, startPoint y: 191, endPoint x: 27, endPoint y: 183, distance: 29.3
click at [27, 197] on div "PONTAS EDICOES MUSICAIS LTDA -- P3076Z" at bounding box center [233, 210] width 423 height 26
drag, startPoint x: 265, startPoint y: 227, endPoint x: 1, endPoint y: 95, distance: 294.3
click at [262, 238] on div at bounding box center [266, 245] width 67 height 15
drag, startPoint x: 86, startPoint y: 113, endPoint x: 23, endPoint y: 112, distance: 62.9
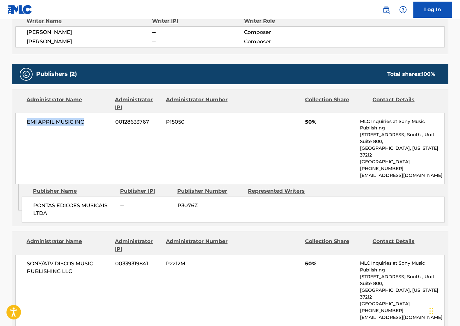
click at [23, 113] on div "EMI APRIL MUSIC INC 00128633767 P15050 50% MLC Inquiries at Sony Music Publishi…" at bounding box center [229, 148] width 429 height 71
click at [273, 238] on div at bounding box center [266, 245] width 67 height 15
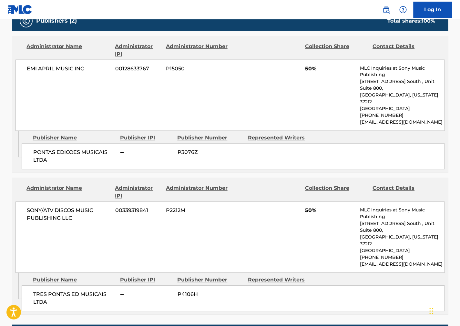
scroll to position [430, 0]
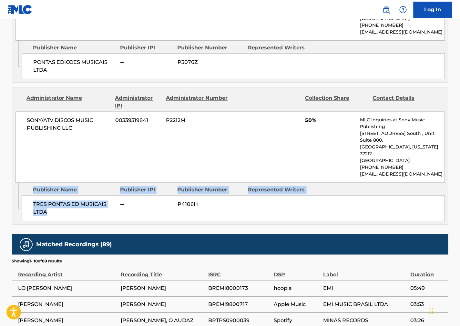
drag, startPoint x: 76, startPoint y: 185, endPoint x: 21, endPoint y: 170, distance: 56.9
click at [21, 183] on div "Admin Original Publisher Connecting Line Publisher Name Publisher IPI Publisher…" at bounding box center [230, 204] width 436 height 42
click at [57, 190] on div "Administrator Name Administrator IPI Administrator Number Collection Share Cont…" at bounding box center [230, 155] width 436 height 137
click at [56, 195] on div "TRES PONTAS ED MUSICAIS LTDA -- P4106H" at bounding box center [233, 208] width 423 height 26
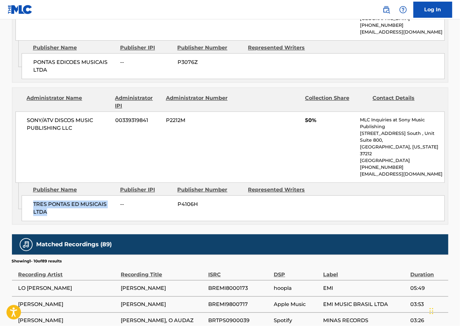
drag, startPoint x: 54, startPoint y: 182, endPoint x: 31, endPoint y: 173, distance: 25.2
click at [31, 195] on div "TRES PONTAS ED MUSICAIS LTDA -- P4106H" at bounding box center [233, 208] width 423 height 26
click at [310, 117] on span "50%" at bounding box center [330, 121] width 50 height 8
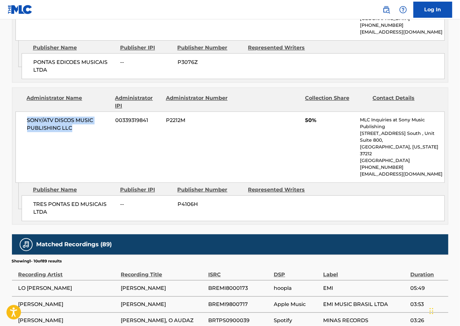
drag, startPoint x: 79, startPoint y: 107, endPoint x: 27, endPoint y: 100, distance: 51.9
click at [27, 117] on span "SONY/ATV DISCOS MUSIC PUBLISHING LLC" at bounding box center [69, 124] width 84 height 15
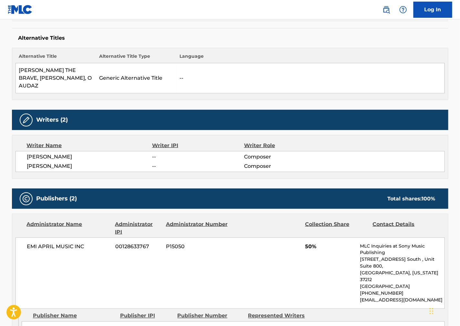
scroll to position [0, 0]
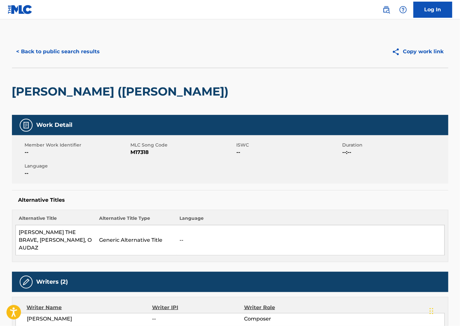
click at [81, 51] on button "< Back to public search results" at bounding box center [58, 52] width 93 height 16
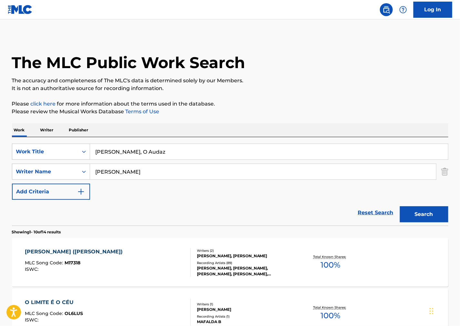
drag, startPoint x: 99, startPoint y: 146, endPoint x: 1, endPoint y: 150, distance: 98.5
click at [28, 144] on div "SearchWithCriteria72dff02f-364e-41d9-ad0a-78fac01ab41a Work Title [PERSON_NAME]…" at bounding box center [230, 152] width 436 height 16
paste input "Antiphons"
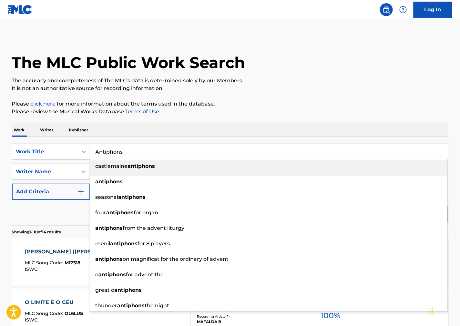
type input "Antiphons"
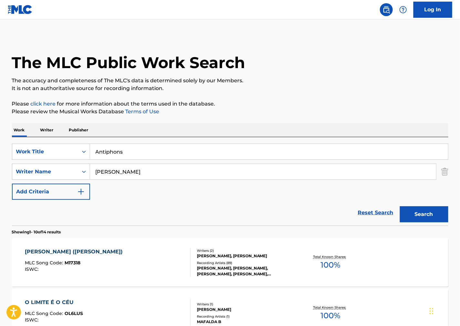
click at [354, 69] on div "The MLC Public Work Search" at bounding box center [230, 59] width 436 height 47
drag, startPoint x: 11, startPoint y: 165, endPoint x: 46, endPoint y: 173, distance: 35.6
paste input "Arvo"
type input "Arvo"
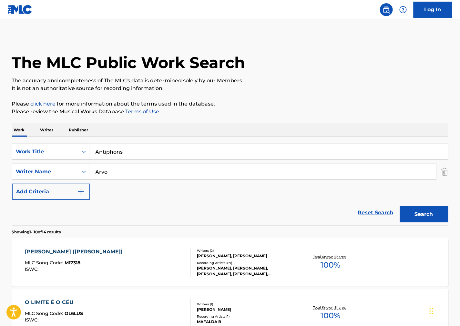
click at [416, 214] on button "Search" at bounding box center [424, 214] width 48 height 16
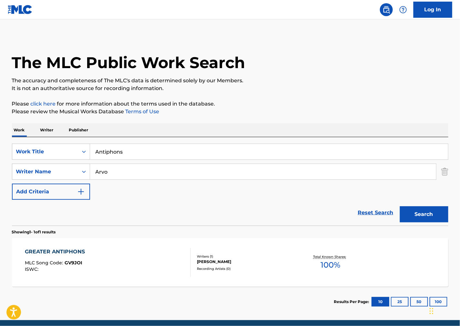
drag, startPoint x: 364, startPoint y: 70, endPoint x: 238, endPoint y: 1, distance: 144.0
click at [363, 70] on div "The MLC Public Work Search" at bounding box center [230, 59] width 436 height 47
drag, startPoint x: 309, startPoint y: 112, endPoint x: 186, endPoint y: 154, distance: 130.5
click at [309, 111] on p "Please review the Musical Works Database Terms of Use" at bounding box center [230, 112] width 436 height 8
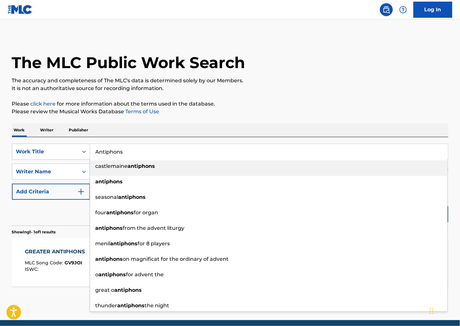
drag, startPoint x: 40, startPoint y: 141, endPoint x: -13, endPoint y: 151, distance: 53.6
click at [0, 151] on html "Accessibility Screen-Reader Guide, Feedback, and Issue Reporting | New window L…" at bounding box center [230, 163] width 460 height 326
paste input "Complicated Fun"
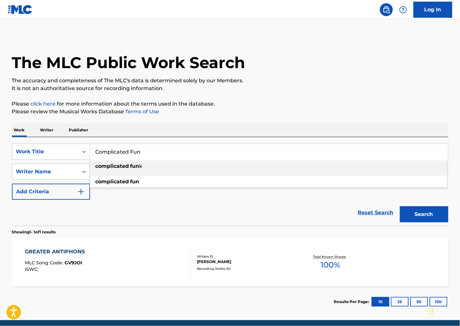
type input "Complicated Fun"
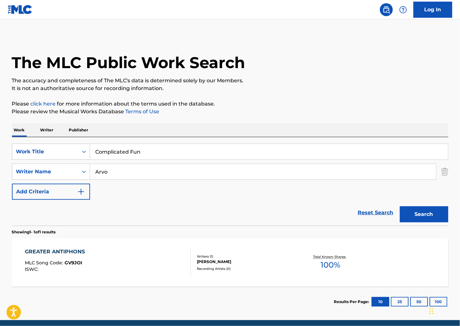
drag, startPoint x: 319, startPoint y: 89, endPoint x: 150, endPoint y: 176, distance: 189.8
click at [318, 90] on p "It is not an authoritative source for recording information." at bounding box center [230, 89] width 436 height 8
drag, startPoint x: 146, startPoint y: 176, endPoint x: 33, endPoint y: 174, distance: 113.0
click at [32, 173] on div "SearchWithCriteriaff663265-b742-48e1-b288-ba1e31b66f3e Writer Name Arvo" at bounding box center [230, 172] width 436 height 16
paste input "[PERSON_NAME]"
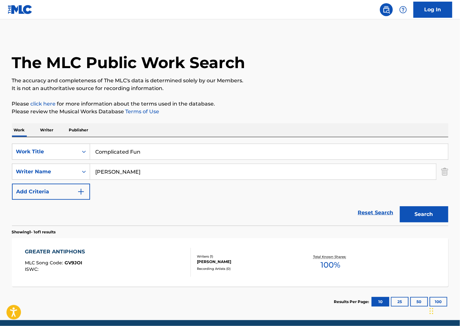
type input "[PERSON_NAME]"
click at [417, 210] on button "Search" at bounding box center [424, 214] width 48 height 16
click at [121, 265] on div "COMPLICATED FUN MLC Song Code : CVC02H ISWC :" at bounding box center [108, 262] width 166 height 29
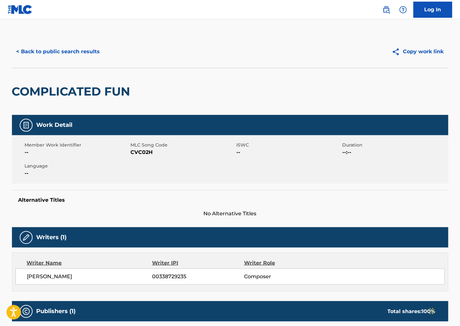
click at [152, 148] on span "CVC02H" at bounding box center [183, 152] width 104 height 8
click at [147, 150] on span "CVC02H" at bounding box center [183, 152] width 104 height 8
click at [335, 180] on div "Member Work Identifier -- MLC Song Code CVC02H ISWC -- Duration --:-- Language …" at bounding box center [230, 159] width 436 height 48
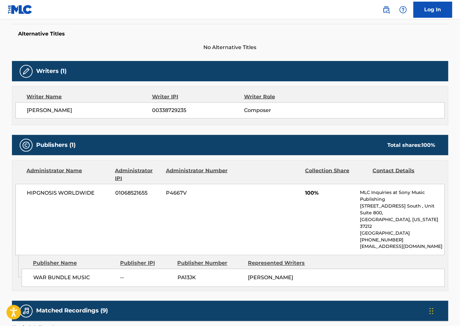
scroll to position [179, 0]
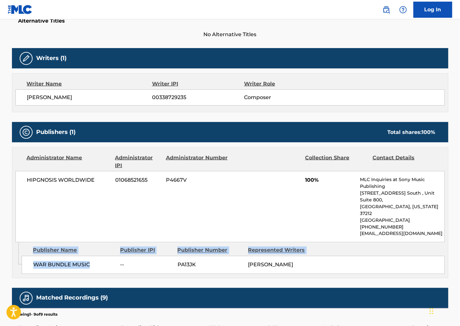
drag, startPoint x: 94, startPoint y: 256, endPoint x: 20, endPoint y: 254, distance: 73.6
click at [20, 254] on div "Admin Original Publisher Connecting Line Publisher Name Publisher IPI Publisher…" at bounding box center [230, 260] width 436 height 36
click at [48, 261] on span "WAR BUNDLE MUSIC" at bounding box center [74, 265] width 82 height 8
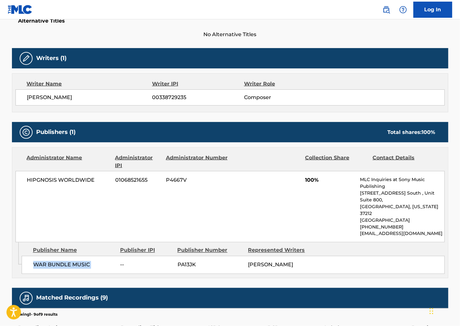
drag, startPoint x: 314, startPoint y: 207, endPoint x: 151, endPoint y: 214, distance: 163.5
click at [314, 207] on div "HIPGNOSIS WORLDWIDE 01068521655 P4667V 100% MLC Inquiries at Sony Music Publish…" at bounding box center [229, 206] width 429 height 71
drag, startPoint x: 65, startPoint y: 188, endPoint x: 6, endPoint y: 194, distance: 59.4
click at [6, 194] on div "< Back to public search results Copy work link COMPLICATED FUN Work Detail Memb…" at bounding box center [230, 167] width 452 height 623
click at [270, 166] on div at bounding box center [266, 161] width 67 height 15
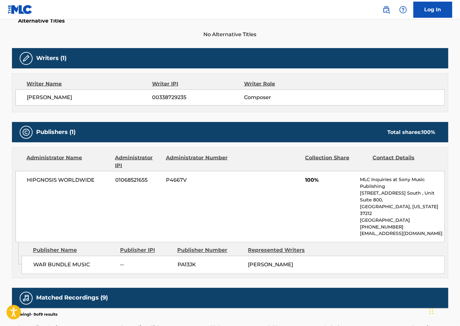
drag, startPoint x: 113, startPoint y: 94, endPoint x: 21, endPoint y: 106, distance: 92.4
click at [21, 106] on div "Writer Name Writer IPI Writer Role [PERSON_NAME] 00338729235 Composer" at bounding box center [230, 92] width 436 height 39
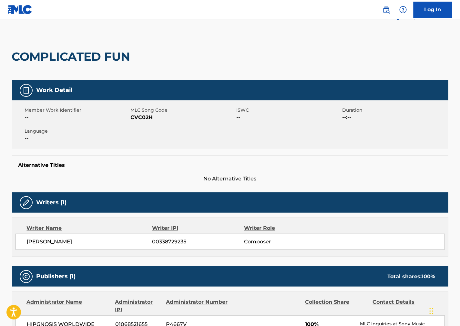
scroll to position [0, 0]
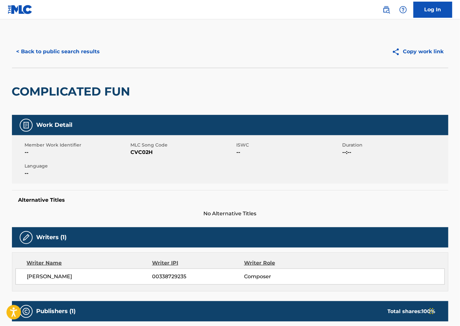
click at [78, 51] on button "< Back to public search results" at bounding box center [58, 52] width 93 height 16
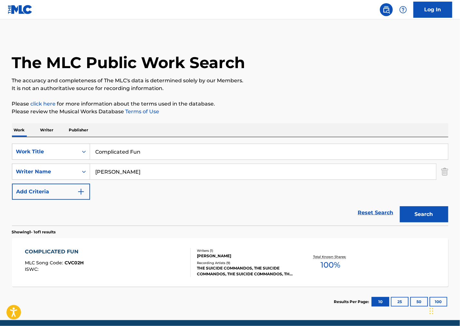
click at [289, 124] on div "Work Writer Publisher" at bounding box center [230, 130] width 436 height 14
drag, startPoint x: 173, startPoint y: 148, endPoint x: -1, endPoint y: 159, distance: 174.9
click at [0, 159] on html "Accessibility Screen-Reader Guide, Feedback, and Issue Reporting | New window L…" at bounding box center [230, 163] width 460 height 326
paste input "You're Not the First One"
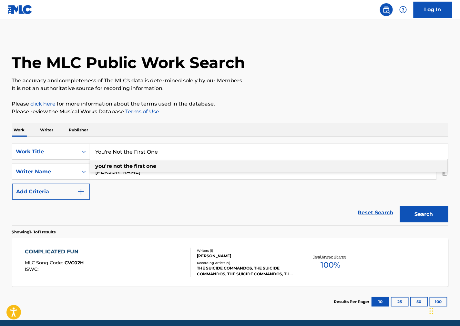
type input "You're Not the First One"
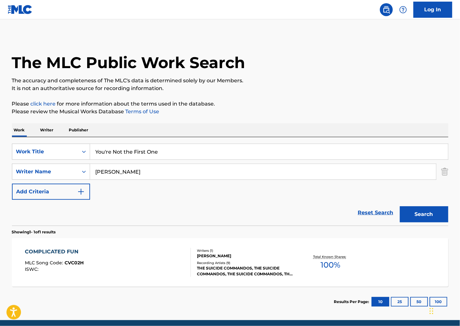
click at [286, 67] on div "The MLC Public Work Search" at bounding box center [230, 59] width 436 height 47
drag, startPoint x: 85, startPoint y: 177, endPoint x: 146, endPoint y: 170, distance: 62.1
click at [40, 171] on div "SearchWithCriteriaff663265-b742-48e1-b288-ba1e31b66f3e Writer Name [PERSON_NAME]" at bounding box center [230, 172] width 436 height 16
paste input "Almaas"
type input "Almaas"
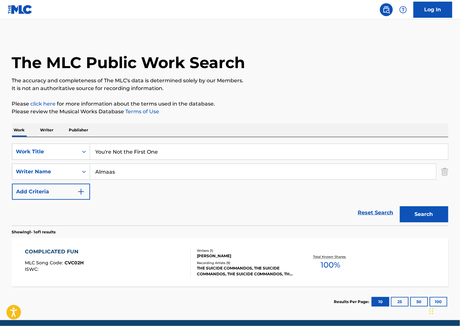
click at [432, 213] on button "Search" at bounding box center [424, 214] width 48 height 16
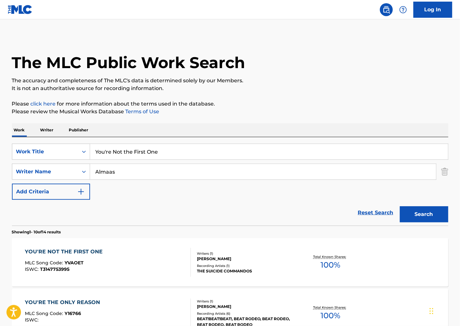
click at [154, 267] on div "YOU'RE NOT THE FIRST ONE MLC Song Code : YVAOET ISWC : T3147753995" at bounding box center [108, 262] width 166 height 29
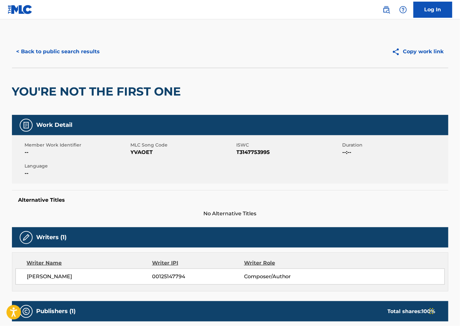
click at [147, 152] on span "YVAOET" at bounding box center [183, 152] width 104 height 8
click at [246, 150] on span "T3147753995" at bounding box center [289, 152] width 104 height 8
click at [323, 191] on div "Alternative Titles No Alternative Titles" at bounding box center [230, 203] width 436 height 27
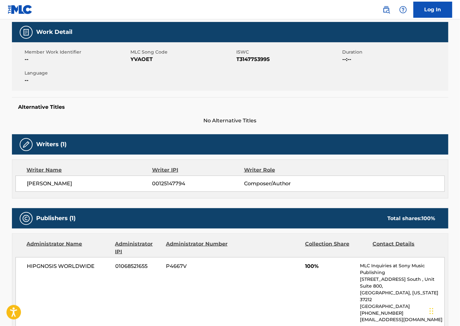
scroll to position [107, 0]
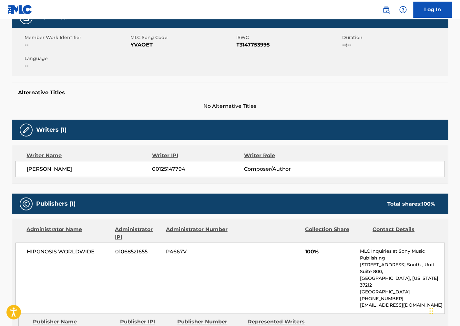
drag, startPoint x: 112, startPoint y: 169, endPoint x: 28, endPoint y: 180, distance: 85.0
click at [28, 180] on div "Writer Name Writer IPI Writer Role [PERSON_NAME] 00125147794 Composer/Author" at bounding box center [230, 164] width 436 height 39
click at [275, 218] on div "Publishers (1) Total shares: 100 % Administrator Name Administrator IPI Adminis…" at bounding box center [230, 272] width 436 height 156
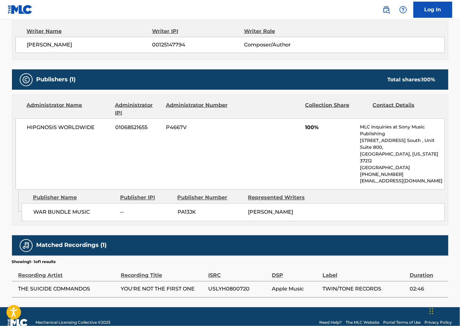
scroll to position [237, 0]
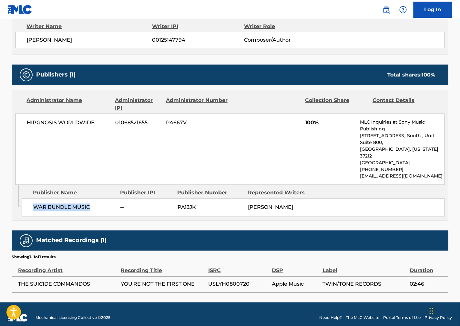
drag, startPoint x: 101, startPoint y: 194, endPoint x: 26, endPoint y: 192, distance: 75.2
click at [26, 199] on div "WAR BUNDLE MUSIC -- PA13JK [PERSON_NAME]" at bounding box center [233, 208] width 423 height 18
drag, startPoint x: 312, startPoint y: 217, endPoint x: 306, endPoint y: 215, distance: 6.8
click at [312, 217] on div "Work Detail Member Work Identifier -- MLC Song Code YVAOET ISWC T3147753995 Dur…" at bounding box center [230, 85] width 436 height 414
drag, startPoint x: 101, startPoint y: 125, endPoint x: 27, endPoint y: 134, distance: 74.4
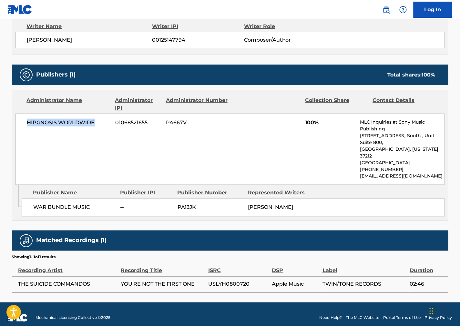
click at [27, 134] on div "HIPGNOSIS WORLDWIDE 01068521655 P4667V 100% MLC Inquiries at Sony Music Publish…" at bounding box center [229, 149] width 429 height 71
click at [282, 150] on div "HIPGNOSIS WORLDWIDE 01068521655 P4667V 100% MLC Inquiries at Sony Music Publish…" at bounding box center [229, 149] width 429 height 71
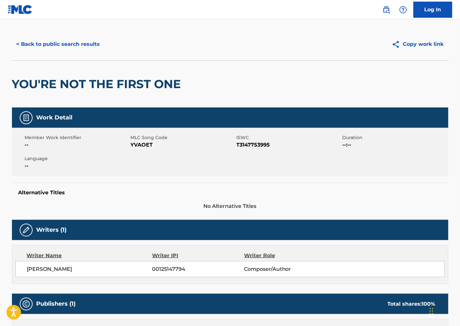
scroll to position [0, 0]
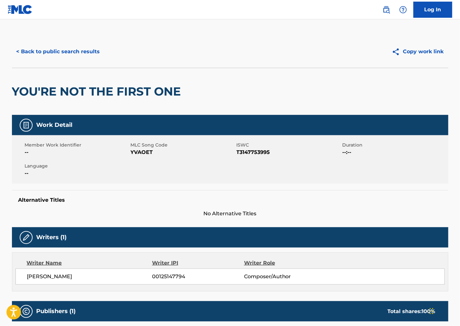
click at [76, 50] on button "< Back to public search results" at bounding box center [58, 52] width 93 height 16
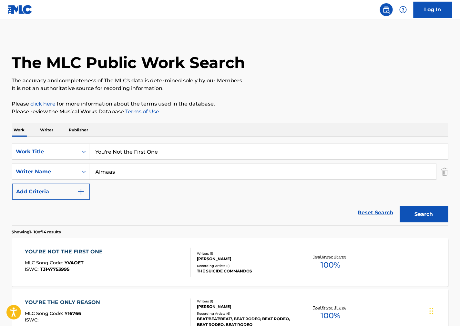
drag, startPoint x: 61, startPoint y: 155, endPoint x: 32, endPoint y: 160, distance: 30.2
click at [30, 157] on div "SearchWithCriteria72dff02f-364e-41d9-ad0a-78fac01ab41a Work Title You're Not th…" at bounding box center [230, 152] width 436 height 16
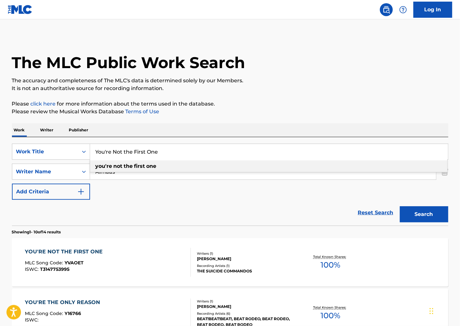
paste input "Fanfar"
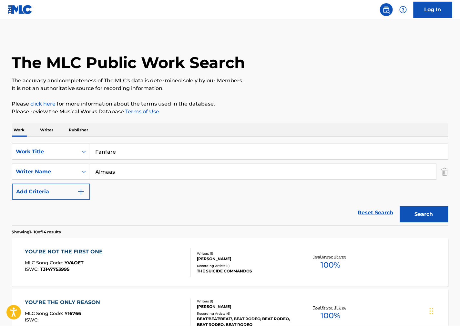
click at [432, 72] on div "The MLC Public Work Search" at bounding box center [230, 59] width 436 height 47
click at [424, 217] on button "Search" at bounding box center [424, 214] width 48 height 16
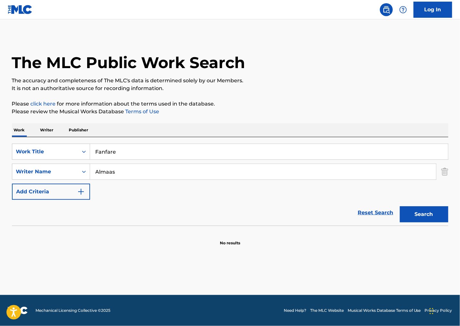
click at [349, 99] on div "The MLC Public Work Search The accuracy and completeness of The MLC's data is d…" at bounding box center [230, 141] width 452 height 210
drag, startPoint x: 225, startPoint y: 156, endPoint x: 148, endPoint y: 159, distance: 76.2
click at [66, 150] on div "SearchWithCriteria72dff02f-364e-41d9-ad0a-78fac01ab41a Work Title Fanfare" at bounding box center [230, 152] width 436 height 16
paste input "I'll Wait"
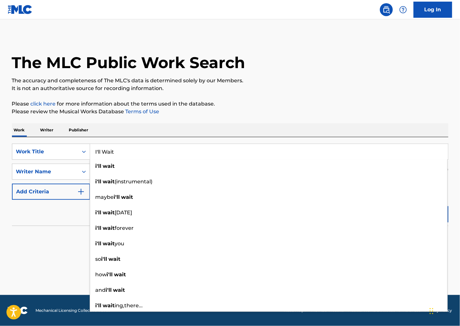
type input "I'll Wait"
click at [444, 65] on div "The MLC Public Work Search" at bounding box center [230, 59] width 436 height 47
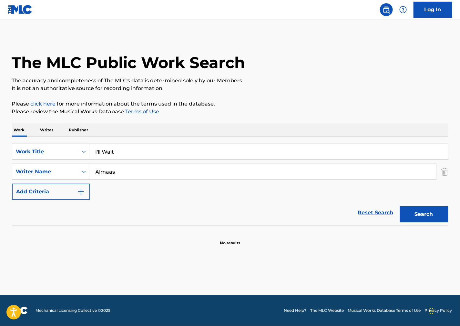
click at [428, 219] on button "Search" at bounding box center [424, 214] width 48 height 16
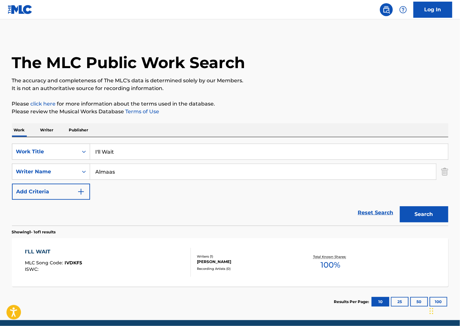
click at [125, 273] on div "I'LL WAIT MLC Song Code : IVDKF5 ISWC :" at bounding box center [108, 262] width 166 height 29
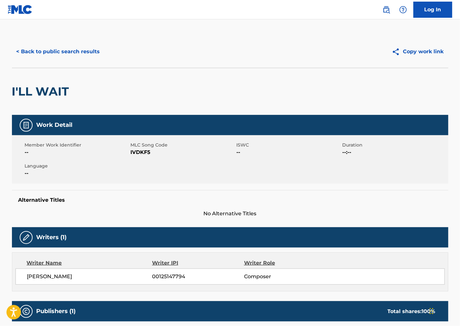
click at [134, 157] on div "Member Work Identifier -- MLC Song Code IVDKF5 ISWC -- Duration --:-- Language …" at bounding box center [230, 159] width 436 height 48
click at [144, 149] on span "IVDKF5" at bounding box center [183, 152] width 104 height 8
click at [303, 183] on div "Member Work Identifier -- MLC Song Code IVDKF5 ISWC -- Duration --:-- Language …" at bounding box center [230, 159] width 436 height 48
drag, startPoint x: 115, startPoint y: 276, endPoint x: 1, endPoint y: 277, distance: 113.6
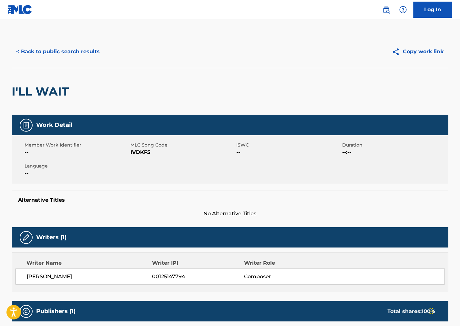
click at [1, 277] on main "< Back to public search results Copy work link I'LL WAIT Work Detail Member Wor…" at bounding box center [230, 268] width 460 height 498
click at [267, 163] on div "Member Work Identifier -- MLC Song Code IVDKF5 ISWC -- Duration --:-- Language …" at bounding box center [230, 159] width 436 height 48
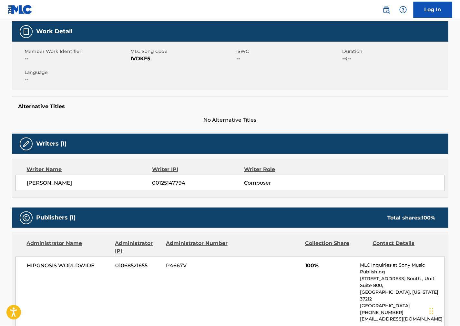
scroll to position [215, 0]
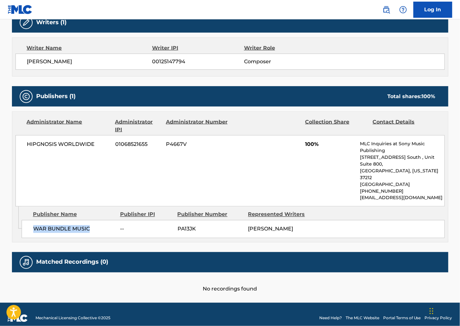
drag, startPoint x: 102, startPoint y: 216, endPoint x: 33, endPoint y: 221, distance: 68.9
click at [33, 221] on div "WAR BUNDLE MUSIC -- PA13JK [PERSON_NAME]" at bounding box center [233, 229] width 423 height 18
click at [286, 207] on div "Publisher Name Publisher IPI Publisher Number Represented Writers WAR BUNDLE MU…" at bounding box center [235, 223] width 426 height 32
drag, startPoint x: 54, startPoint y: 152, endPoint x: 12, endPoint y: 154, distance: 42.0
click at [12, 154] on div "Administrator Name Administrator IPI Administrator Number Collection Share Cont…" at bounding box center [230, 176] width 436 height 131
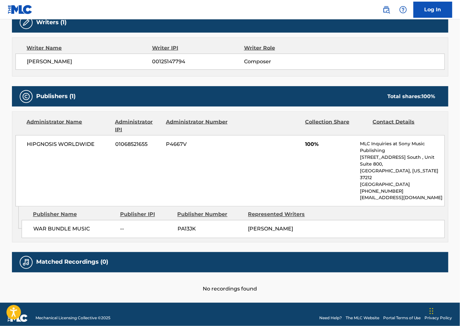
click at [288, 163] on div "HIPGNOSIS WORLDWIDE 01068521655 P4667V 100% MLC Inquiries at Sony Music Publish…" at bounding box center [229, 170] width 429 height 71
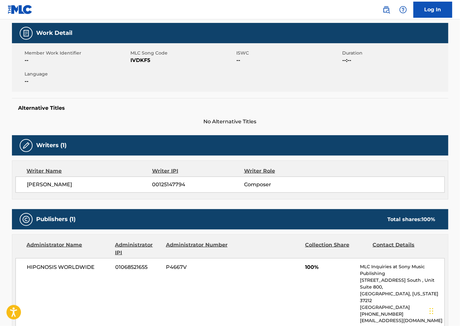
scroll to position [0, 0]
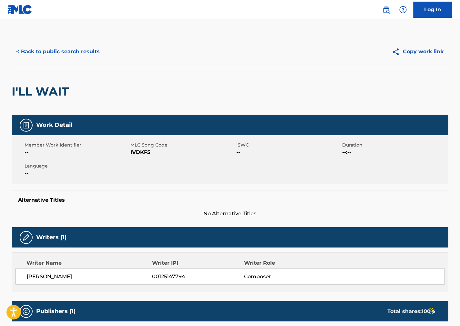
click at [76, 56] on button "< Back to public search results" at bounding box center [58, 52] width 93 height 16
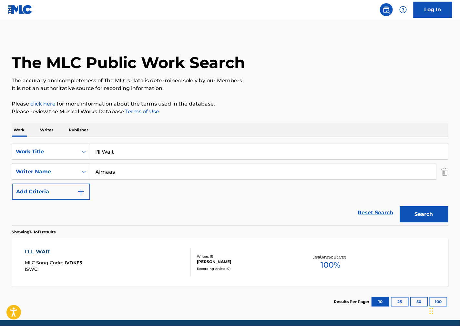
drag, startPoint x: 290, startPoint y: 147, endPoint x: 20, endPoint y: 166, distance: 270.5
click at [20, 166] on div "SearchWithCriteria72dff02f-364e-41d9-ad0a-78fac01ab41a Work Title I'll Wait Sea…" at bounding box center [230, 172] width 436 height 56
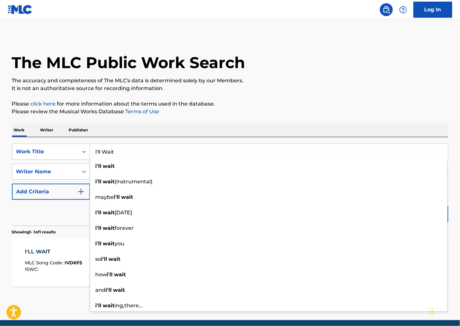
paste input "Real Cool"
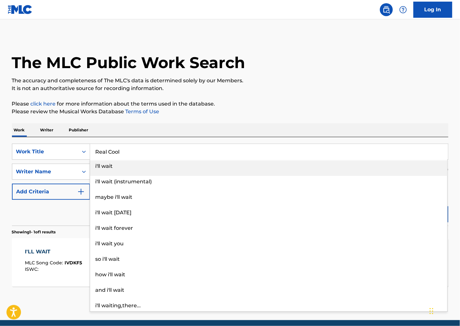
type input "Real Cool"
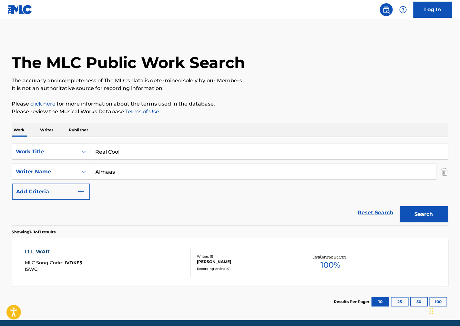
drag, startPoint x: 356, startPoint y: 105, endPoint x: 336, endPoint y: 105, distance: 20.0
click at [354, 104] on p "Please click here for more information about the terms used in the database." at bounding box center [230, 104] width 436 height 8
drag, startPoint x: 146, startPoint y: 171, endPoint x: 11, endPoint y: 182, distance: 135.0
click at [20, 178] on div "SearchWithCriteriaff663265-b742-48e1-b288-ba1e31b66f3e Writer Name [PERSON_NAME]" at bounding box center [230, 172] width 436 height 16
paste input "[PERSON_NAME]"
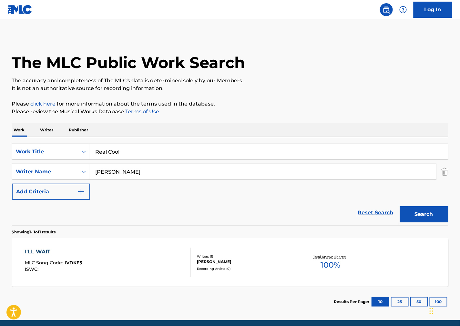
type input "[PERSON_NAME]"
click at [424, 214] on button "Search" at bounding box center [424, 214] width 48 height 16
click at [130, 260] on div "REAL COOL MLC Song Code : RVB25D ISWC :" at bounding box center [108, 262] width 166 height 29
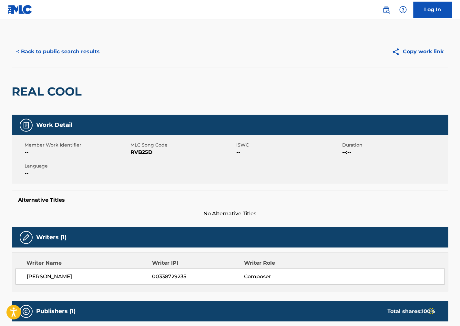
click at [144, 154] on span "RVB25D" at bounding box center [183, 152] width 104 height 8
click at [137, 148] on span "MLC Song Code" at bounding box center [183, 145] width 104 height 7
click at [136, 151] on span "RVB25D" at bounding box center [183, 152] width 104 height 8
click at [354, 182] on div "Member Work Identifier -- MLC Song Code RVB25D ISWC -- Duration --:-- Language …" at bounding box center [230, 159] width 436 height 48
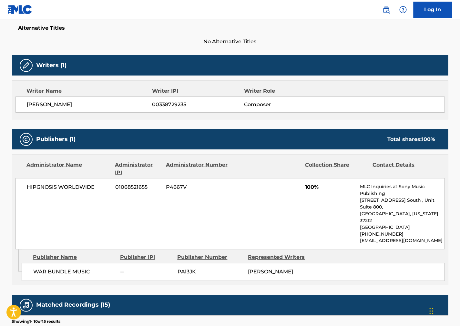
scroll to position [179, 0]
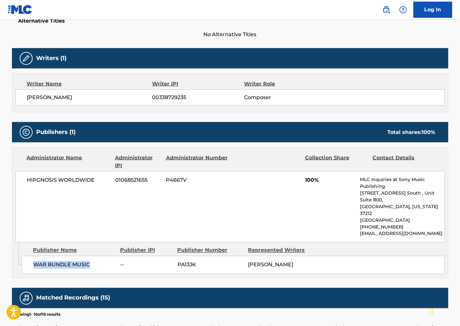
drag, startPoint x: 98, startPoint y: 257, endPoint x: 36, endPoint y: 256, distance: 62.0
click at [36, 256] on div "WAR BUNDLE MUSIC -- PA13JK [PERSON_NAME]" at bounding box center [233, 265] width 423 height 18
click at [252, 205] on div "HIPGNOSIS WORLDWIDE 01068521655 P4667V 100% MLC Inquiries at Sony Music Publish…" at bounding box center [229, 206] width 429 height 71
drag, startPoint x: 104, startPoint y: 179, endPoint x: 15, endPoint y: 188, distance: 89.2
click at [15, 188] on div "HIPGNOSIS WORLDWIDE 01068521655 P4667V 100% MLC Inquiries at Sony Music Publish…" at bounding box center [229, 206] width 429 height 71
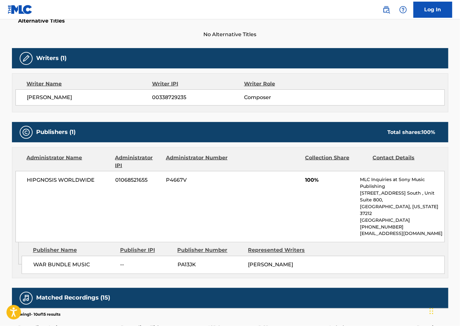
click at [285, 195] on div "HIPGNOSIS WORLDWIDE 01068521655 P4667V 100% MLC Inquiries at Sony Music Publish…" at bounding box center [229, 206] width 429 height 71
click at [44, 179] on span "HIPGNOSIS WORLDWIDE" at bounding box center [69, 180] width 84 height 8
drag, startPoint x: 327, startPoint y: 94, endPoint x: 178, endPoint y: 1, distance: 175.3
click at [325, 94] on span "Composer" at bounding box center [286, 98] width 84 height 8
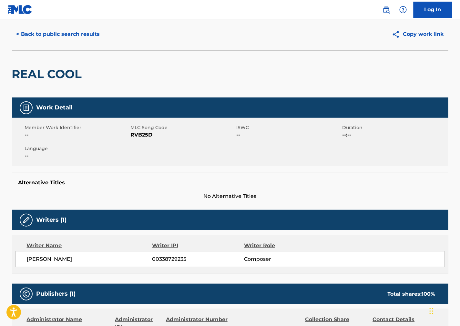
scroll to position [0, 0]
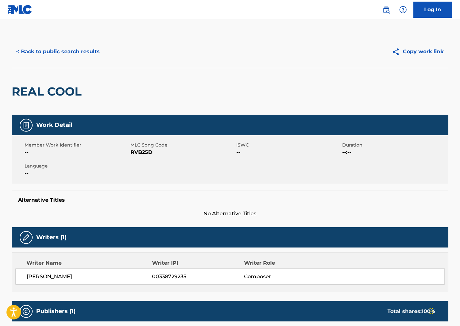
click at [66, 59] on button "< Back to public search results" at bounding box center [58, 52] width 93 height 16
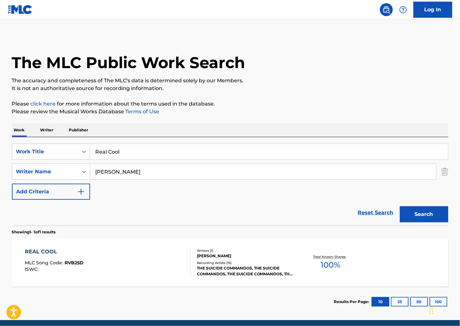
drag, startPoint x: 133, startPoint y: 156, endPoint x: 15, endPoint y: 160, distance: 118.2
click at [15, 160] on div "SearchWithCriteria72dff02f-364e-41d9-ad0a-78fac01ab41a Work Title Real Cool Sea…" at bounding box center [230, 172] width 436 height 56
paste input "Weekend Warrior"
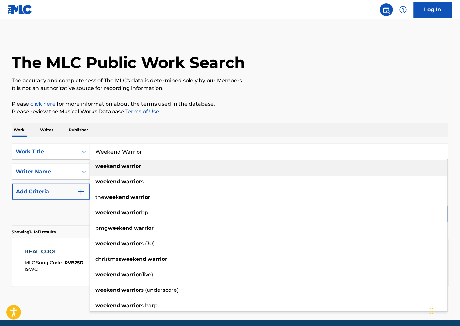
type input "Weekend Warrior"
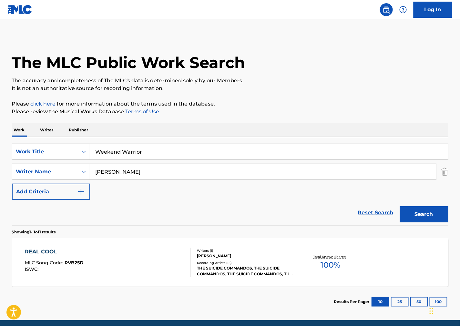
drag, startPoint x: 298, startPoint y: 100, endPoint x: 171, endPoint y: 165, distance: 142.6
click at [292, 102] on p "Please click here for more information about the terms used in the database." at bounding box center [230, 104] width 436 height 8
drag, startPoint x: 146, startPoint y: 180, endPoint x: -8, endPoint y: 182, distance: 154.3
click at [0, 182] on html "Accessibility Screen-Reader Guide, Feedback, and Issue Reporting | New window L…" at bounding box center [230, 163] width 460 height 326
drag, startPoint x: 62, startPoint y: 176, endPoint x: 48, endPoint y: 175, distance: 13.6
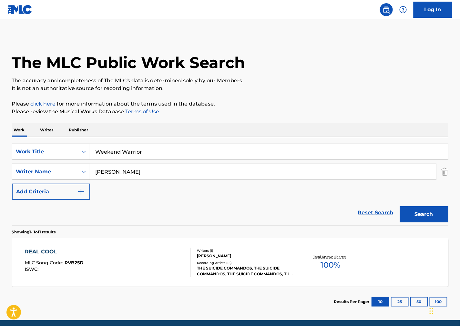
click at [24, 176] on div "SearchWithCriteriaff663265-b742-48e1-b288-ba1e31b66f3e Writer Name [PERSON_NAME]" at bounding box center [230, 172] width 436 height 16
paste input "Ahl"
type input "Ahl"
click at [431, 217] on button "Search" at bounding box center [424, 214] width 48 height 16
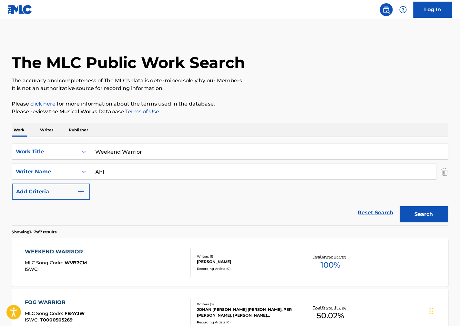
click at [134, 263] on div "WEEKEND WARRIOR MLC Song Code : WVB7CM ISWC :" at bounding box center [108, 262] width 166 height 29
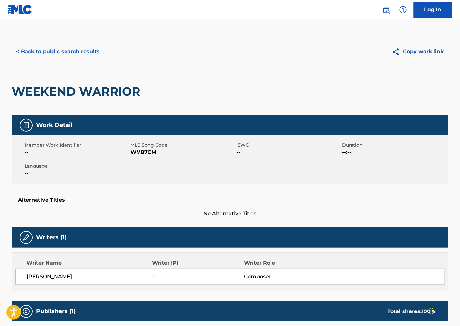
click at [144, 156] on span "WVB7CM" at bounding box center [183, 152] width 104 height 8
click at [286, 178] on div "Member Work Identifier -- MLC Song Code WVB7CM ISWC -- Duration --:-- Language …" at bounding box center [230, 159] width 436 height 48
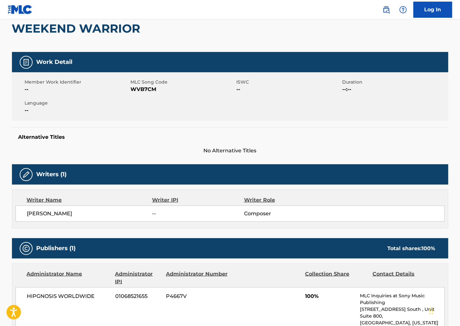
scroll to position [143, 0]
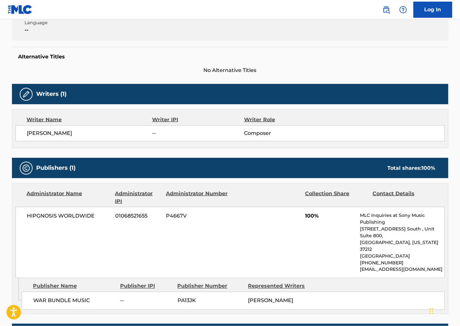
drag, startPoint x: 94, startPoint y: 131, endPoint x: 27, endPoint y: 138, distance: 67.2
click at [27, 138] on div "[PERSON_NAME] -- Composer" at bounding box center [229, 133] width 429 height 16
click at [273, 214] on div "HIPGNOSIS WORLDWIDE 01068521655 P4667V 100% MLC Inquiries at Sony Music Publish…" at bounding box center [229, 242] width 429 height 71
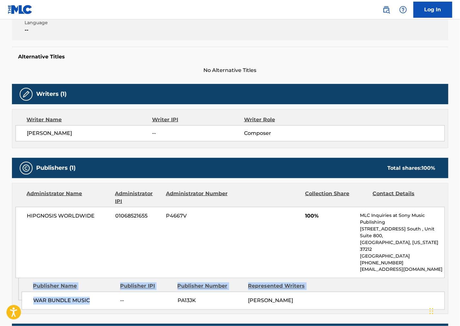
drag, startPoint x: 89, startPoint y: 283, endPoint x: 21, endPoint y: 281, distance: 67.8
click at [21, 281] on div "Admin Original Publisher Connecting Line Publisher Name Publisher IPI Publisher…" at bounding box center [230, 296] width 436 height 36
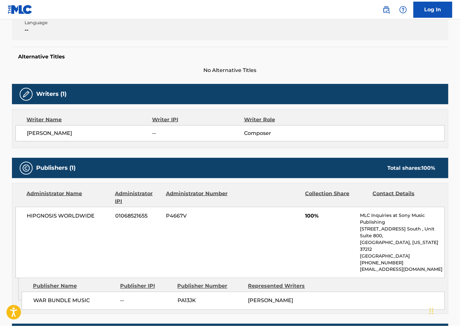
click at [93, 215] on span "HIPGNOSIS WORLDWIDE" at bounding box center [69, 216] width 84 height 8
drag, startPoint x: 100, startPoint y: 217, endPoint x: 20, endPoint y: 221, distance: 79.8
click at [20, 221] on div "HIPGNOSIS WORLDWIDE 01068521655 P4667V 100% MLC Inquiries at Sony Music Publish…" at bounding box center [229, 242] width 429 height 71
drag, startPoint x: 295, startPoint y: 115, endPoint x: 247, endPoint y: 88, distance: 55.1
click at [295, 115] on div "Writer Name Writer IPI Writer Role [PERSON_NAME] -- Composer" at bounding box center [230, 128] width 436 height 39
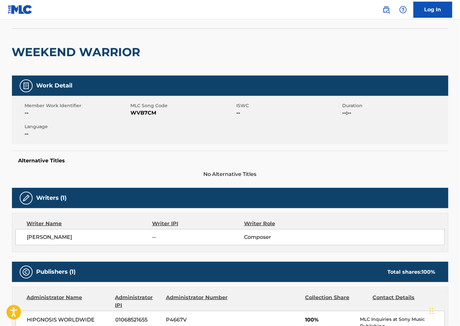
scroll to position [0, 0]
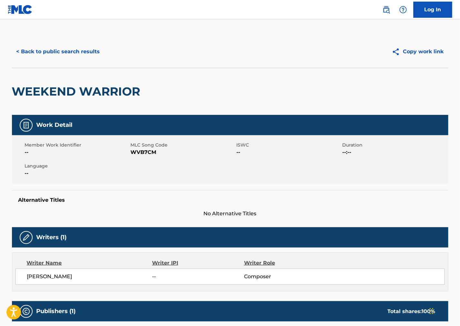
click at [68, 52] on button "< Back to public search results" at bounding box center [58, 52] width 93 height 16
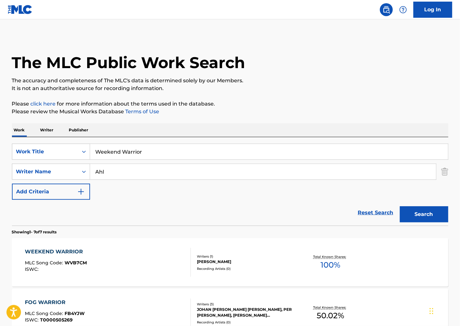
click at [352, 108] on div "The MLC Public Work Search The accuracy and completeness of The MLC's data is d…" at bounding box center [230, 329] width 452 height 586
drag, startPoint x: 183, startPoint y: 147, endPoint x: -5, endPoint y: 161, distance: 188.1
click at [0, 161] on html "Accessibility Screen-Reader Guide, Feedback, and Issue Reporting | New window L…" at bounding box center [230, 163] width 460 height 326
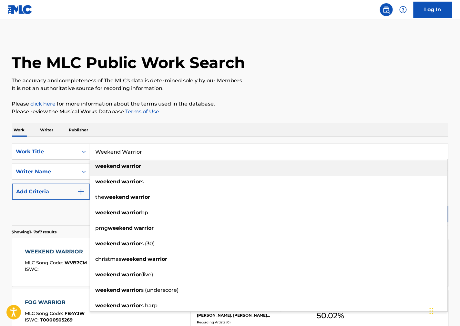
paste input "I Need a Torch"
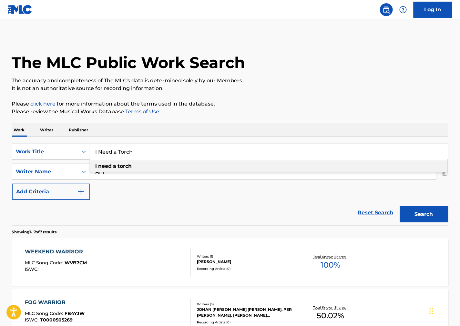
type input "I Need a Torch"
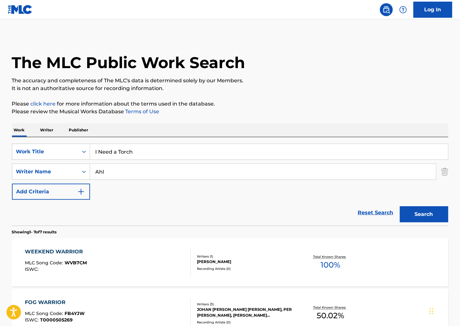
drag, startPoint x: 262, startPoint y: 122, endPoint x: 257, endPoint y: 125, distance: 6.4
click at [260, 123] on div "The MLC Public Work Search The accuracy and completeness of The MLC's data is d…" at bounding box center [230, 329] width 452 height 586
drag, startPoint x: 124, startPoint y: 173, endPoint x: 34, endPoint y: 184, distance: 90.4
click at [34, 184] on div "SearchWithCriteria72dff02f-364e-41d9-ad0a-78fac01ab41a Work Title I Need a Torc…" at bounding box center [230, 172] width 436 height 56
paste input "lmaas"
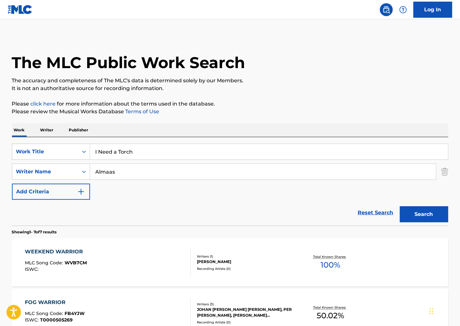
type input "Almaas"
click at [421, 210] on button "Search" at bounding box center [424, 214] width 48 height 16
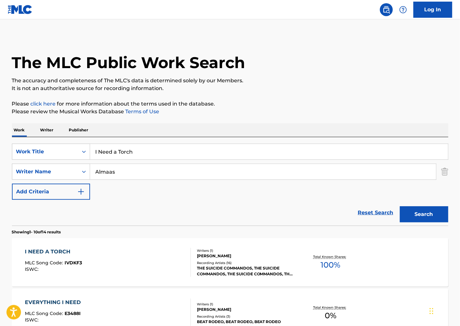
click at [158, 260] on div "I NEED A TORCH MLC Song Code : IVDKF3 ISWC :" at bounding box center [108, 262] width 166 height 29
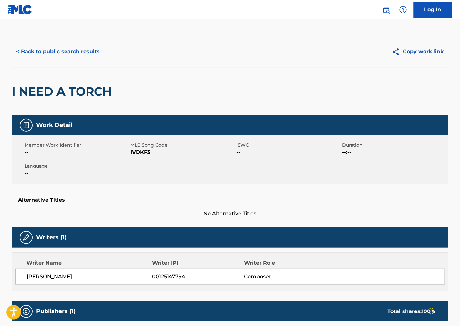
click at [144, 150] on span "IVDKF3" at bounding box center [183, 152] width 104 height 8
click at [288, 189] on div "Work Detail Member Work Identifier -- MLC Song Code IVDKF3 ISWC -- Duration --:…" at bounding box center [230, 166] width 436 height 103
drag, startPoint x: 97, startPoint y: 281, endPoint x: 16, endPoint y: 280, distance: 81.0
click at [16, 280] on div "[PERSON_NAME] 00125147794 Composer" at bounding box center [229, 277] width 429 height 16
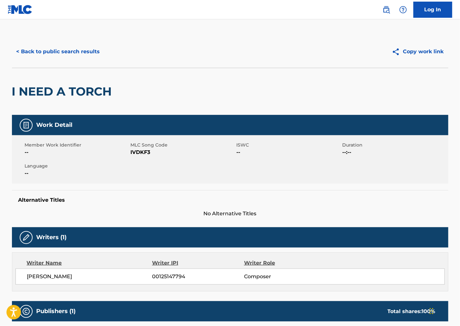
click at [291, 177] on div "Member Work Identifier -- MLC Song Code IVDKF3 ISWC -- Duration --:-- Language …" at bounding box center [230, 159] width 436 height 48
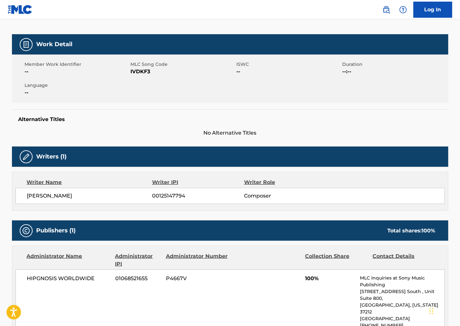
scroll to position [179, 0]
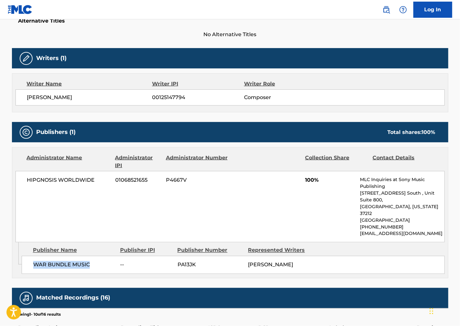
drag, startPoint x: 95, startPoint y: 249, endPoint x: 27, endPoint y: 251, distance: 67.8
click at [27, 256] on div "WAR BUNDLE MUSIC -- PA13JK [PERSON_NAME]" at bounding box center [233, 265] width 423 height 18
click at [97, 171] on div "HIPGNOSIS WORLDWIDE 01068521655 P4667V 100% MLC Inquiries at Sony Music Publish…" at bounding box center [229, 206] width 429 height 71
drag, startPoint x: 85, startPoint y: 181, endPoint x: 27, endPoint y: 186, distance: 58.6
click at [27, 186] on div "HIPGNOSIS WORLDWIDE 01068521655 P4667V 100% MLC Inquiries at Sony Music Publish…" at bounding box center [229, 206] width 429 height 71
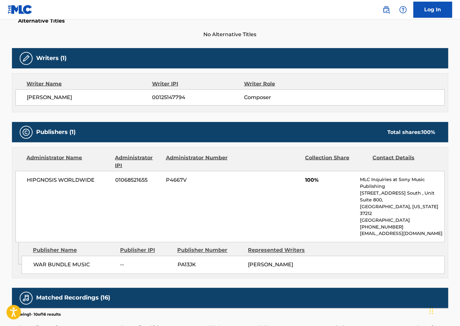
click at [253, 193] on div "HIPGNOSIS WORLDWIDE 01068521655 P4667V 100% MLC Inquiries at Sony Music Publish…" at bounding box center [229, 206] width 429 height 71
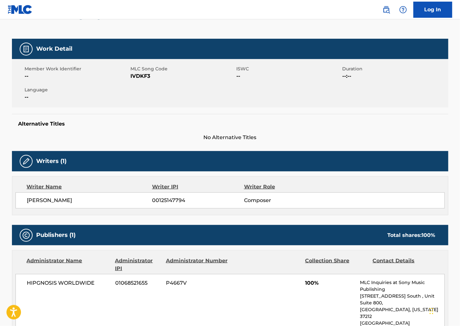
scroll to position [0, 0]
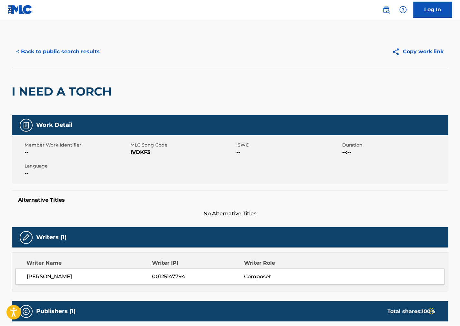
click at [59, 53] on button "< Back to public search results" at bounding box center [58, 52] width 93 height 16
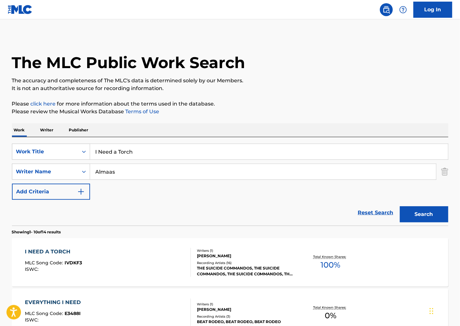
drag, startPoint x: 337, startPoint y: 136, endPoint x: 333, endPoint y: 150, distance: 14.9
click at [337, 137] on div "Work Writer Publisher" at bounding box center [230, 130] width 436 height 14
drag, startPoint x: 307, startPoint y: 157, endPoint x: -20, endPoint y: 176, distance: 327.2
click at [0, 176] on html "Accessibility Screen-Reader Guide, Feedback, and Issue Reporting | New window L…" at bounding box center [230, 163] width 460 height 326
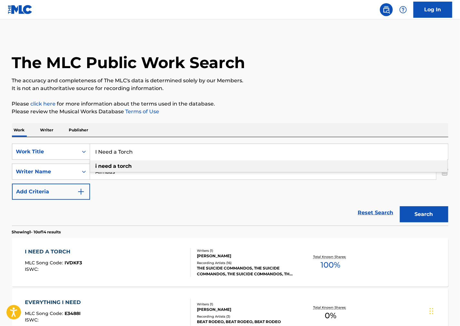
paste input "She"
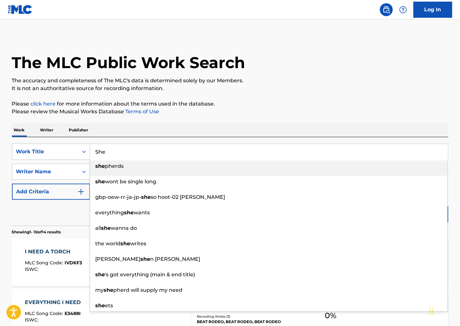
type input "She"
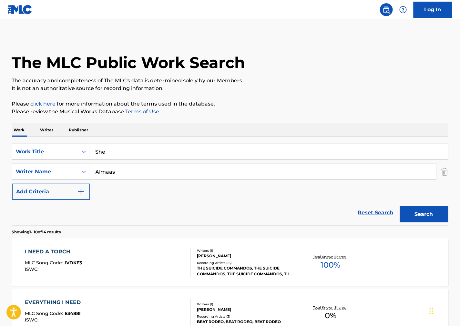
click at [357, 79] on p "The accuracy and completeness of The MLC's data is determined solely by our Mem…" at bounding box center [230, 81] width 436 height 8
drag, startPoint x: 174, startPoint y: 170, endPoint x: 341, endPoint y: 175, distance: 166.9
paste input "[PERSON_NAME]"
type input "[PERSON_NAME]"
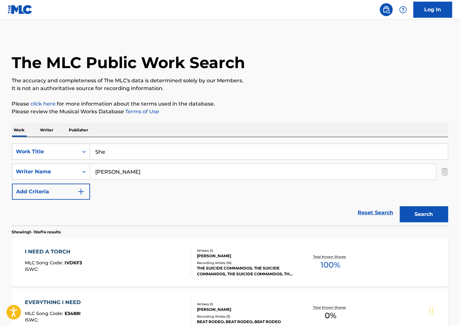
click at [412, 211] on button "Search" at bounding box center [424, 214] width 48 height 16
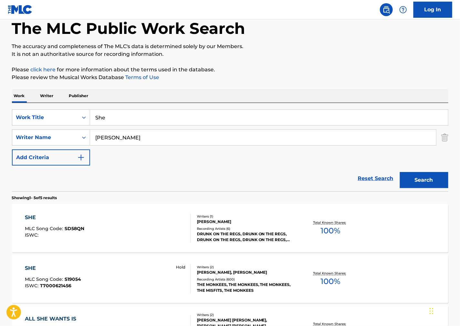
scroll to position [107, 0]
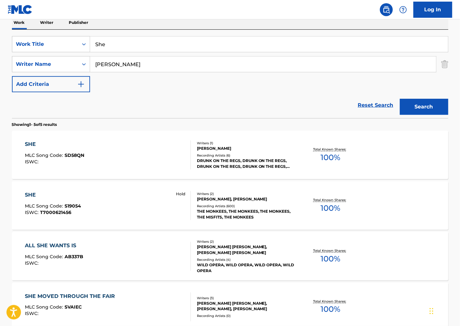
click at [146, 203] on div "SHE MLC Song Code : S19054 ISWC : T7000621456 Hold" at bounding box center [108, 205] width 166 height 29
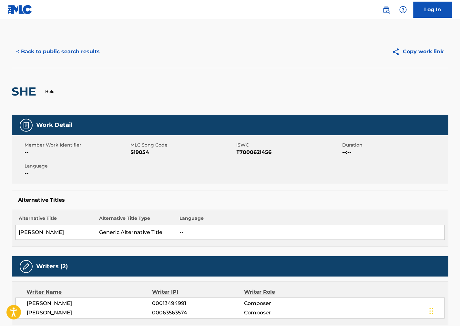
click at [147, 151] on span "S19054" at bounding box center [183, 152] width 104 height 8
click at [253, 150] on span "T7000621456" at bounding box center [289, 152] width 104 height 8
drag, startPoint x: 280, startPoint y: 211, endPoint x: 224, endPoint y: 218, distance: 56.9
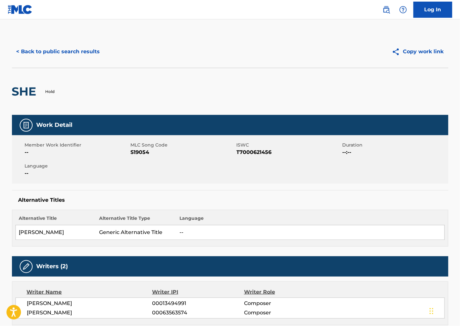
click at [280, 211] on div "Alternative Title Alternative Title Type Language [PERSON_NAME] Generic Alterna…" at bounding box center [230, 228] width 436 height 37
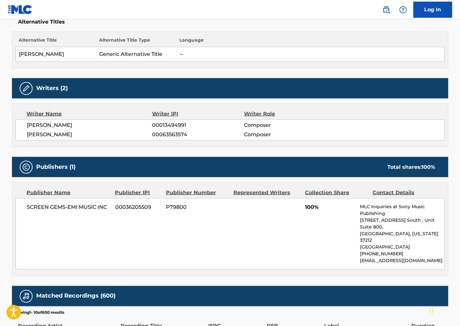
scroll to position [179, 0]
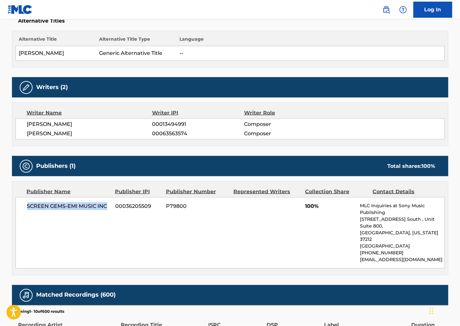
drag, startPoint x: 108, startPoint y: 205, endPoint x: 19, endPoint y: 203, distance: 88.8
click at [19, 203] on div "SCREEN GEMS-EMI MUSIC INC 00036205509 P79800 100% MLC Inquiries at Sony Music P…" at bounding box center [229, 232] width 429 height 71
click at [337, 240] on div "SCREEN GEMS-EMI MUSIC INC 00036205509 P79800 100% MLC Inquiries at Sony Music P…" at bounding box center [229, 232] width 429 height 71
drag, startPoint x: 72, startPoint y: 137, endPoint x: 22, endPoint y: 137, distance: 50.7
click at [22, 137] on div "[PERSON_NAME] 00013494991 Composer [PERSON_NAME] 00063563574 Composer" at bounding box center [229, 128] width 429 height 21
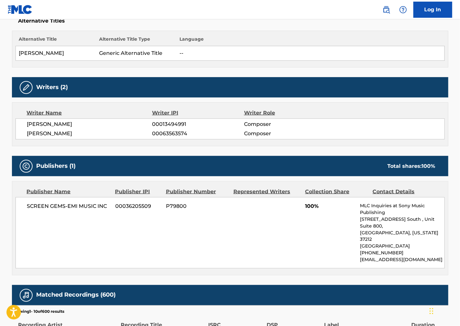
drag, startPoint x: 279, startPoint y: 191, endPoint x: 167, endPoint y: 137, distance: 124.2
click at [277, 190] on div "Represented Writers" at bounding box center [266, 192] width 67 height 8
drag, startPoint x: 78, startPoint y: 126, endPoint x: 26, endPoint y: 125, distance: 52.3
click at [26, 125] on div "[PERSON_NAME] 00013494991 Composer [PERSON_NAME] 00063563574 Composer" at bounding box center [229, 128] width 429 height 21
click at [282, 239] on div "SCREEN GEMS-EMI MUSIC INC 00036205509 P79800 100% MLC Inquiries at Sony Music P…" at bounding box center [229, 232] width 429 height 71
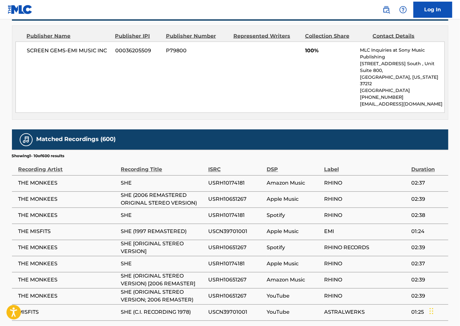
scroll to position [359, 0]
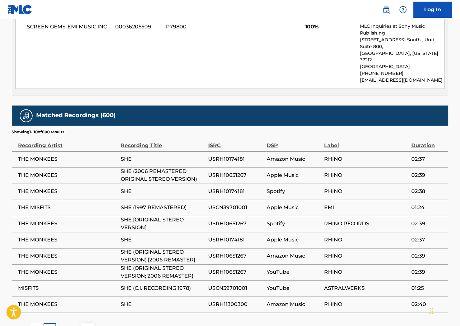
click at [250, 87] on div "Work Detail Member Work Identifier -- MLC Song Code S19054 ISWC T7000621456 Dur…" at bounding box center [230, 46] width 436 height 580
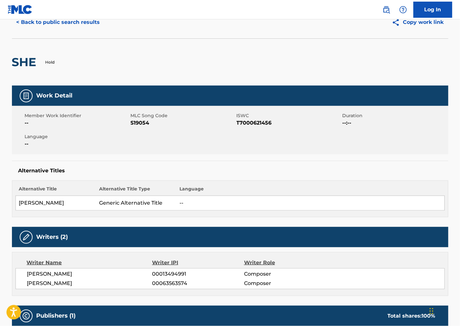
scroll to position [0, 0]
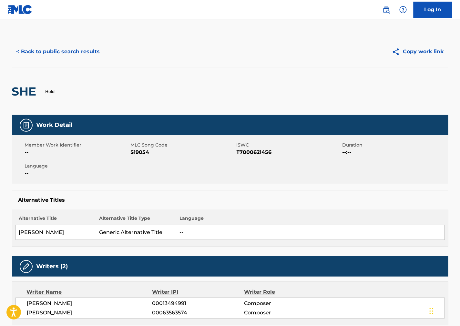
click at [75, 60] on div "< Back to public search results Copy work link" at bounding box center [230, 52] width 436 height 32
click at [81, 52] on button "< Back to public search results" at bounding box center [58, 52] width 93 height 16
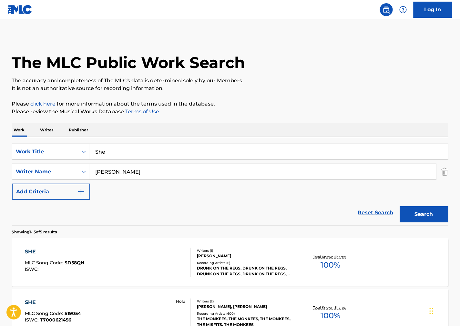
scroll to position [107, 0]
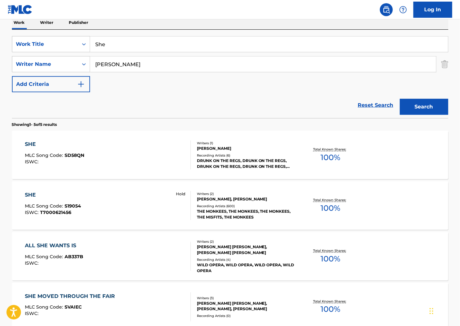
drag, startPoint x: 336, startPoint y: 85, endPoint x: 230, endPoint y: 61, distance: 109.2
click at [333, 85] on div "SearchWithCriteria72dff02f-364e-41d9-ad0a-78fac01ab41a Work Title She SearchWit…" at bounding box center [230, 64] width 436 height 56
drag, startPoint x: 173, startPoint y: 45, endPoint x: 22, endPoint y: 53, distance: 151.3
click at [23, 53] on div "SearchWithCriteria72dff02f-364e-41d9-ad0a-78fac01ab41a Work Title She SearchWit…" at bounding box center [230, 64] width 436 height 56
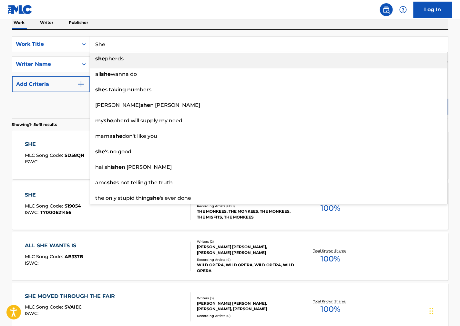
paste input "Little Red Book"
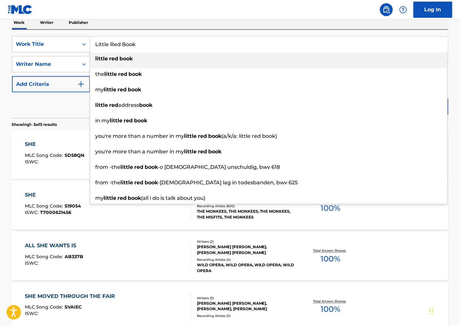
type input "Little Red Book"
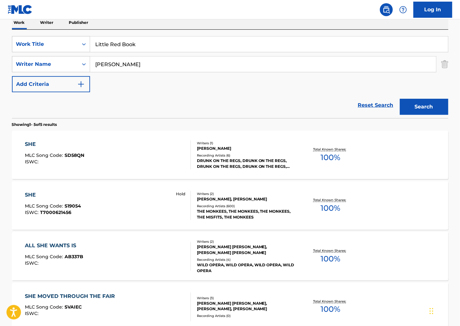
click at [320, 28] on div "Work Writer Publisher" at bounding box center [230, 23] width 436 height 14
drag, startPoint x: 129, startPoint y: 66, endPoint x: 132, endPoint y: 58, distance: 8.7
click at [33, 59] on div "SearchWithCriteriaff663265-b742-48e1-b288-ba1e31b66f3e Writer Name [PERSON_NAME]" at bounding box center [230, 64] width 436 height 16
paste input "acharach"
type input "Bacharach"
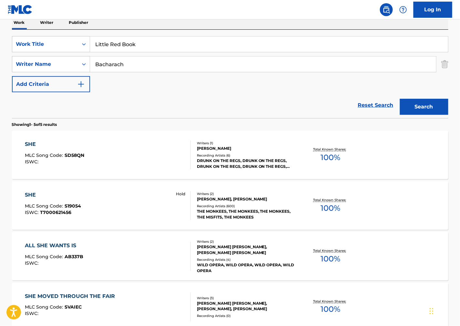
click at [436, 109] on button "Search" at bounding box center [424, 107] width 48 height 16
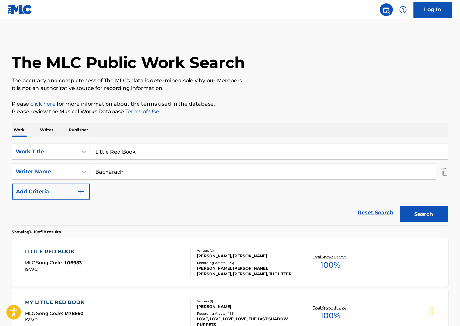
click at [142, 258] on div "LITTLE RED BOOK MLC Song Code : L06983 ISWC :" at bounding box center [108, 262] width 166 height 29
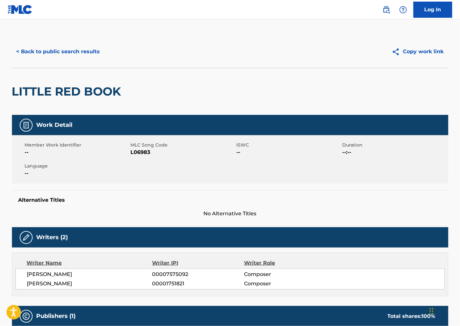
click at [141, 154] on span "L06983" at bounding box center [183, 152] width 104 height 8
click at [289, 172] on div "Member Work Identifier -- MLC Song Code L06983 ISWC -- Duration --:-- Language …" at bounding box center [230, 159] width 436 height 48
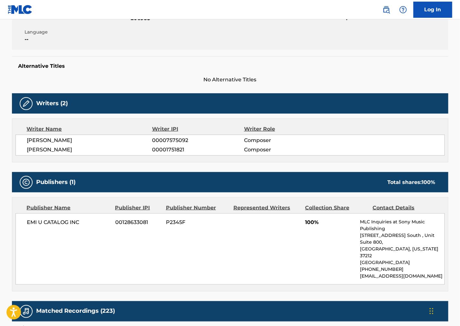
scroll to position [179, 0]
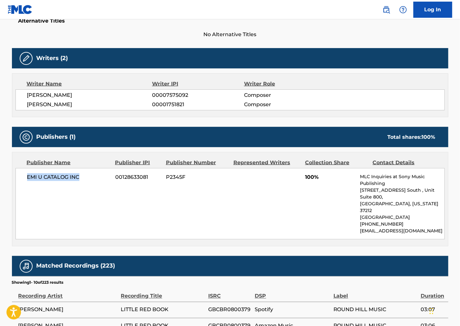
drag, startPoint x: 91, startPoint y: 172, endPoint x: 25, endPoint y: 183, distance: 66.7
click at [25, 183] on div "EMI U CATALOG INC 00128633081 P2345F 100% MLC Inquiries at Sony Music Publishin…" at bounding box center [229, 203] width 429 height 71
click at [285, 201] on div "EMI U CATALOG INC 00128633081 P2345F 100% MLC Inquiries at Sony Music Publishin…" at bounding box center [229, 203] width 429 height 71
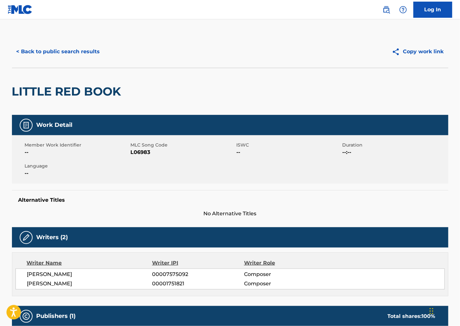
click at [67, 51] on button "< Back to public search results" at bounding box center [58, 52] width 93 height 16
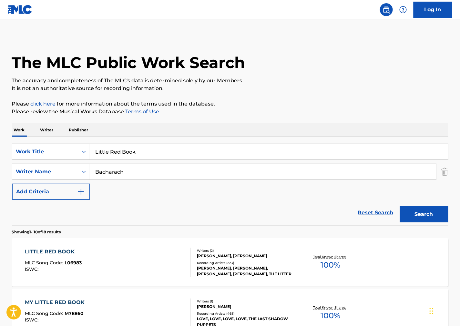
click at [272, 85] on p "It is not an authoritative source for recording information." at bounding box center [230, 89] width 436 height 8
drag, startPoint x: 144, startPoint y: 147, endPoint x: -24, endPoint y: 161, distance: 168.8
click at [0, 161] on html "Accessibility Screen-Reader Guide, Feedback, and Issue Reporting | New window L…" at bounding box center [230, 163] width 460 height 326
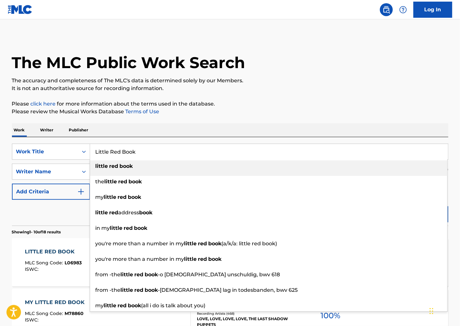
paste input "She Said Yeah"
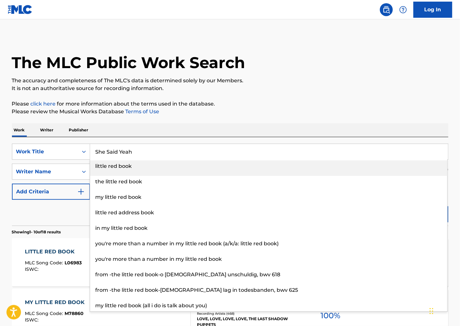
type input "She Said Yeah"
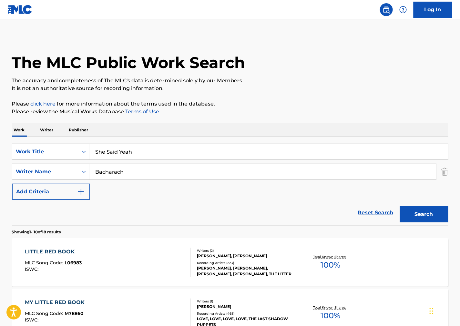
click at [302, 85] on p "It is not an authoritative source for recording information." at bounding box center [230, 89] width 436 height 8
drag, startPoint x: 158, startPoint y: 175, endPoint x: 4, endPoint y: 180, distance: 154.0
paste input "[PERSON_NAME]"
type input "[PERSON_NAME]"
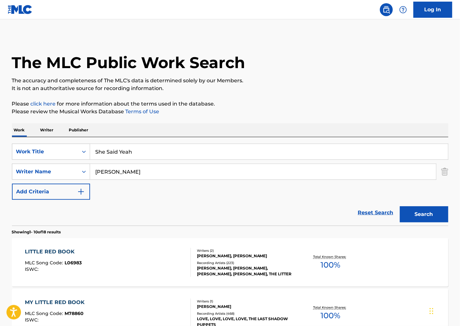
click at [408, 215] on button "Search" at bounding box center [424, 214] width 48 height 16
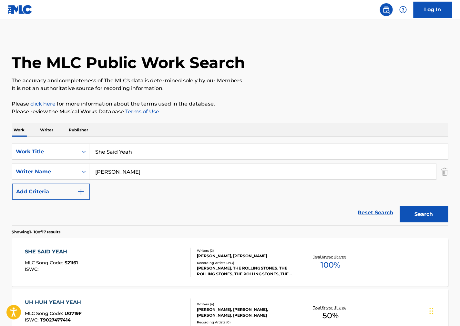
click at [151, 270] on div "SHE SAID YEAH MLC Song Code : S21161 ISWC :" at bounding box center [108, 262] width 166 height 29
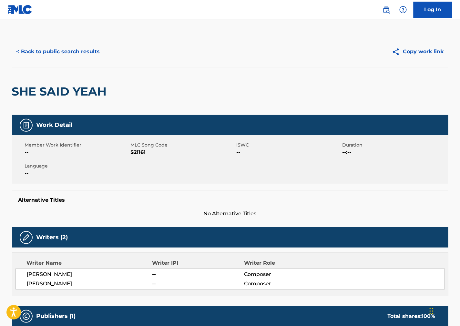
click at [141, 153] on span "S21161" at bounding box center [183, 152] width 104 height 8
click at [285, 170] on div "Member Work Identifier -- MLC Song Code S21161 ISWC -- Duration --:-- Language …" at bounding box center [230, 159] width 436 height 48
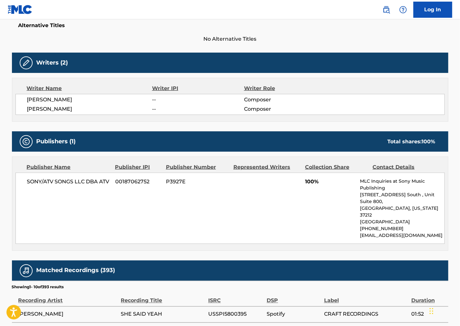
scroll to position [179, 0]
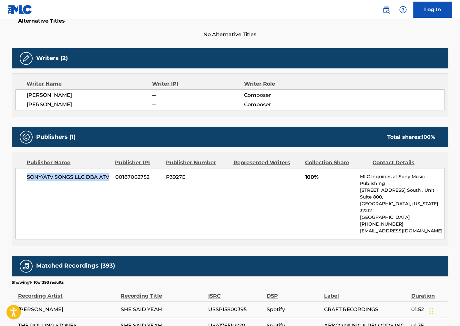
drag, startPoint x: 108, startPoint y: 181, endPoint x: 21, endPoint y: 182, distance: 87.2
click at [21, 182] on div "SONY/ATV SONGS LLC DBA ATV 00187062752 P3927E 100% MLC Inquiries at Sony Music …" at bounding box center [229, 203] width 429 height 71
click at [276, 186] on div "SONY/ATV SONGS LLC DBA ATV 00187062752 P3927E 100% MLC Inquiries at Sony Music …" at bounding box center [229, 203] width 429 height 71
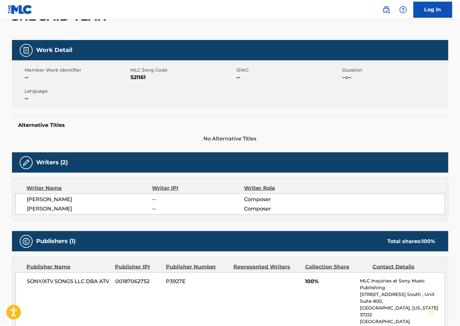
scroll to position [0, 0]
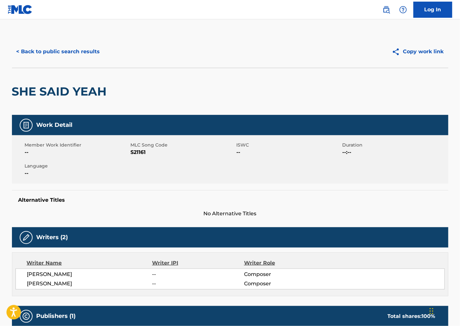
click at [284, 97] on div "SHE SAID YEAH" at bounding box center [230, 91] width 436 height 47
click at [103, 56] on div "< Back to public search results" at bounding box center [121, 52] width 218 height 16
click at [86, 50] on button "< Back to public search results" at bounding box center [58, 52] width 93 height 16
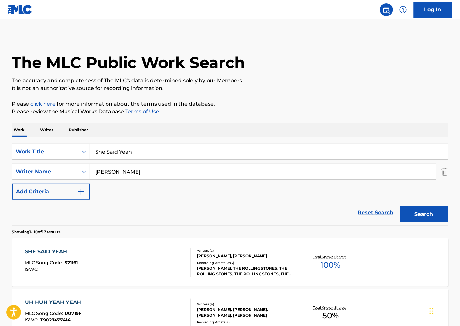
drag, startPoint x: 311, startPoint y: 118, endPoint x: 192, endPoint y: 165, distance: 128.0
drag, startPoint x: 192, startPoint y: 156, endPoint x: -44, endPoint y: 172, distance: 236.2
click at [0, 172] on html "Accessibility Screen-Reader Guide, Feedback, and Issue Reporting | New window L…" at bounding box center [230, 163] width 460 height 326
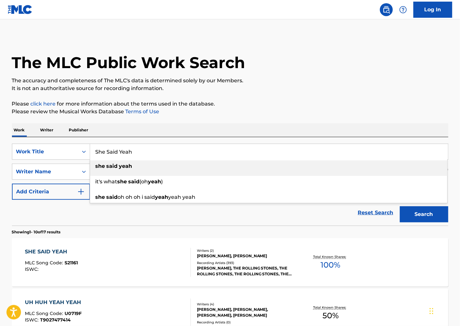
paste input "ock It to Me"
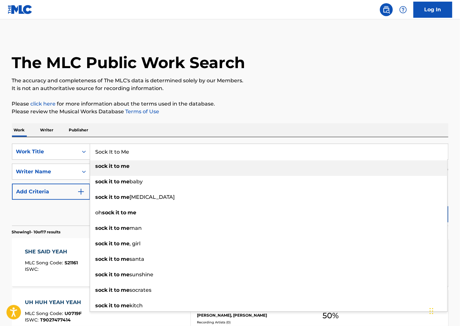
type input "Sock It to Me"
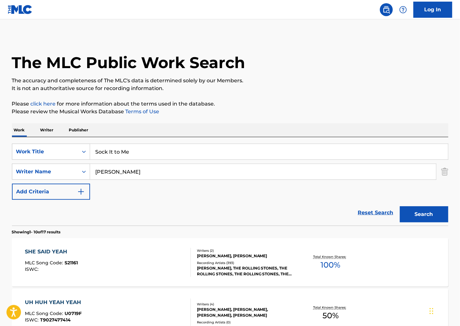
drag, startPoint x: 342, startPoint y: 72, endPoint x: 255, endPoint y: 135, distance: 107.5
click at [342, 72] on div "The MLC Public Work Search" at bounding box center [230, 59] width 436 height 47
drag, startPoint x: 158, startPoint y: 170, endPoint x: 36, endPoint y: 176, distance: 123.1
click at [36, 176] on div "SearchWithCriteriaff663265-b742-48e1-b288-ba1e31b66f3e Writer Name [PERSON_NAME]" at bounding box center [230, 172] width 436 height 16
paste input "Brown"
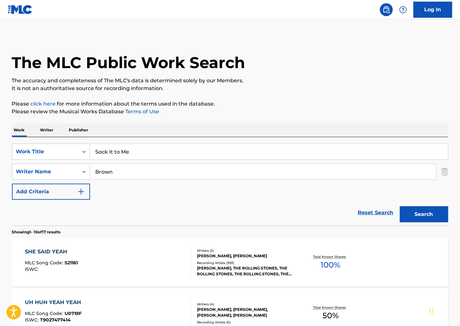
type input "Brown"
click at [426, 219] on button "Search" at bounding box center [424, 214] width 48 height 16
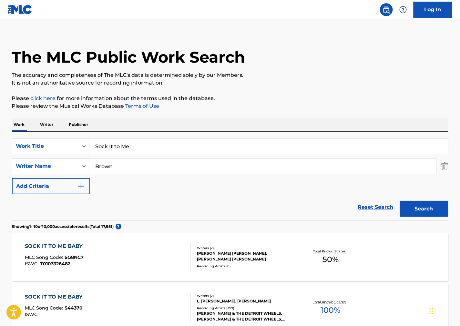
scroll to position [107, 0]
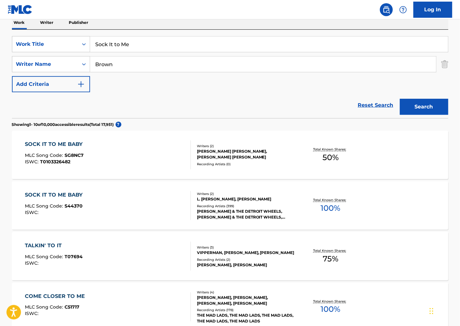
click at [122, 211] on div "SOCK IT TO ME BABY MLC Song Code : S44370 ISWC :" at bounding box center [108, 205] width 166 height 29
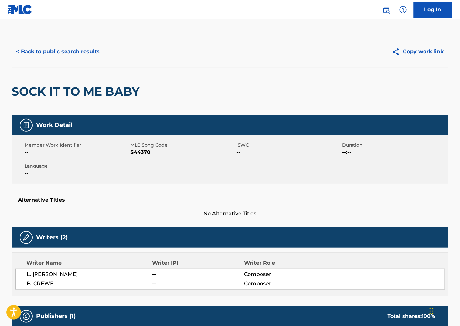
click at [147, 153] on span "S44370" at bounding box center [183, 152] width 104 height 8
click at [306, 181] on div "Member Work Identifier -- MLC Song Code S44370 ISWC -- Duration --:-- Language …" at bounding box center [230, 159] width 436 height 48
drag, startPoint x: 81, startPoint y: 274, endPoint x: 1, endPoint y: 267, distance: 80.7
click at [15, 275] on div "Writer Name Writer IPI Writer Role [PERSON_NAME] [PERSON_NAME] -- Composer B. C…" at bounding box center [230, 274] width 436 height 44
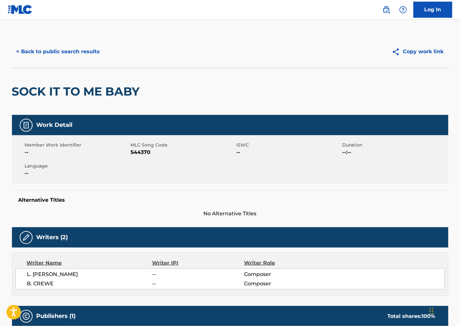
click at [282, 204] on div "Alternative Titles No Alternative Titles" at bounding box center [230, 203] width 436 height 27
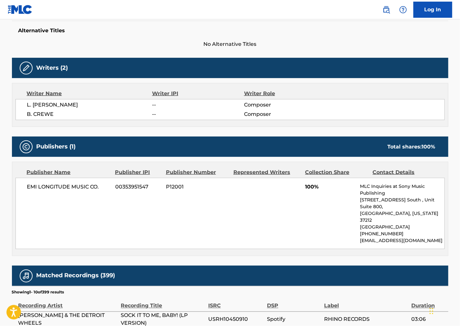
scroll to position [215, 0]
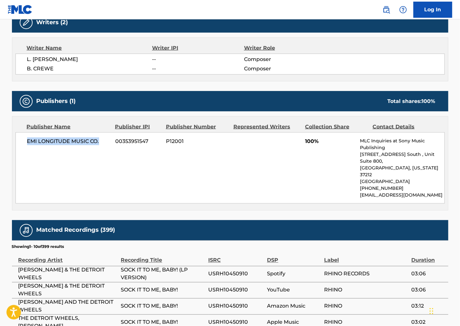
drag, startPoint x: 88, startPoint y: 143, endPoint x: 23, endPoint y: 153, distance: 66.2
click at [23, 153] on div "EMI LONGITUDE MUSIC CO. 00353951547 P12001 100% MLC Inquiries at Sony Music Pub…" at bounding box center [229, 167] width 429 height 71
